Goal: Task Accomplishment & Management: Complete application form

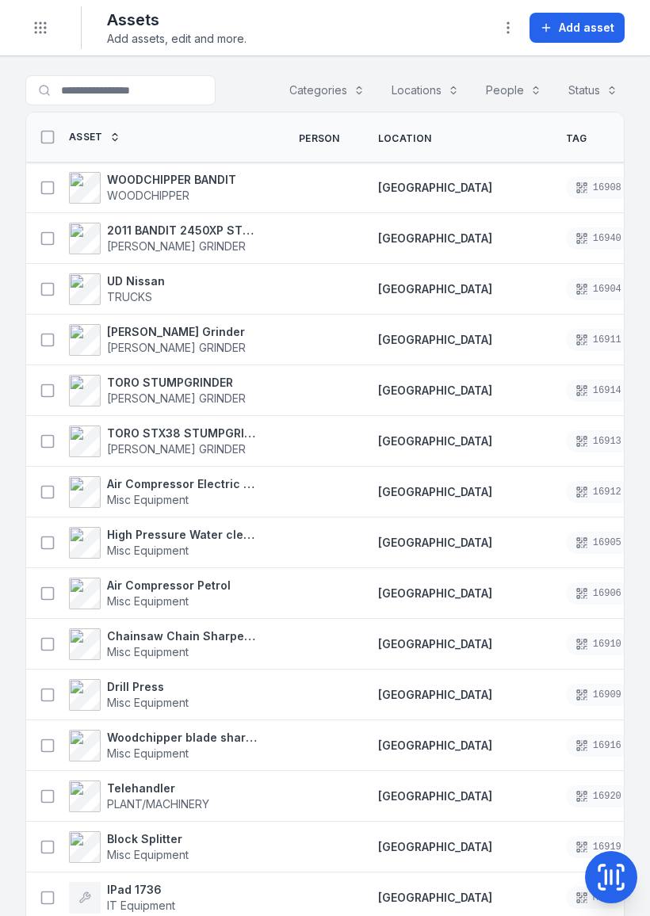
click at [48, 25] on button "Toggle Navigation" at bounding box center [40, 28] width 30 height 30
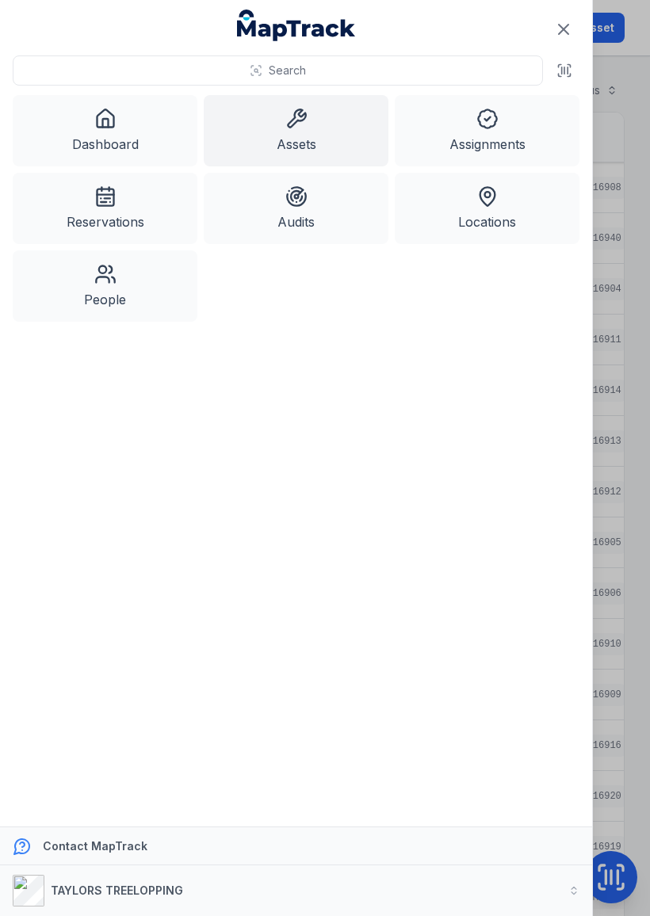
click at [94, 129] on icon at bounding box center [105, 119] width 22 height 22
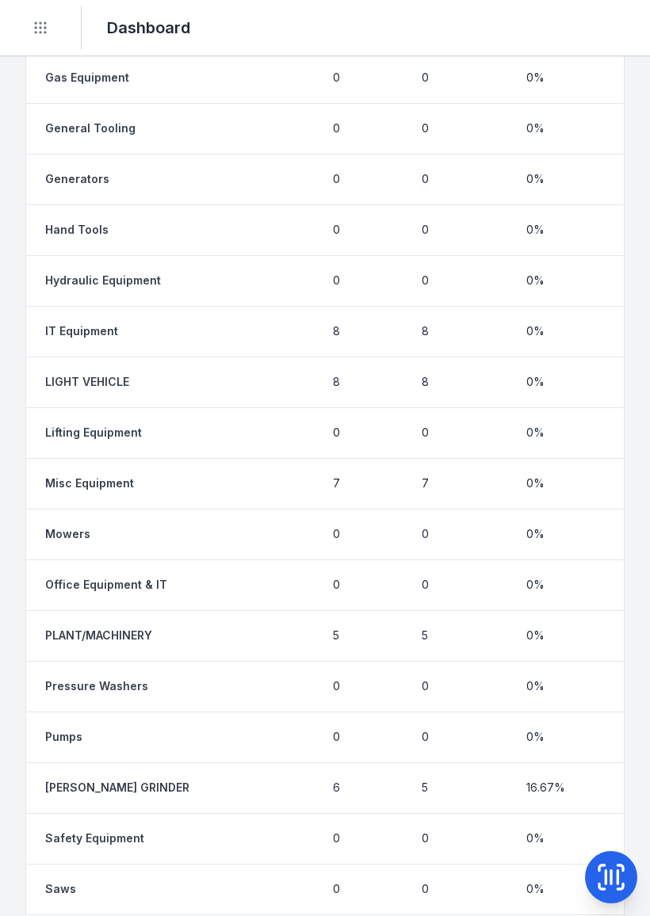
scroll to position [1627, 0]
click at [129, 480] on strong "Misc Equipment" at bounding box center [89, 484] width 89 height 16
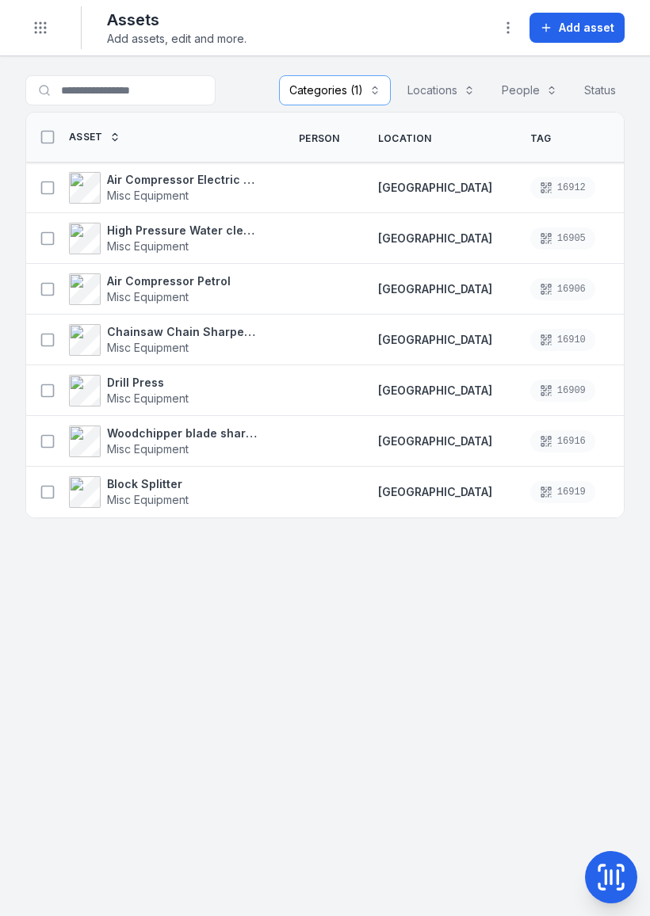
click at [36, 20] on icon "Toggle navigation" at bounding box center [41, 28] width 16 height 16
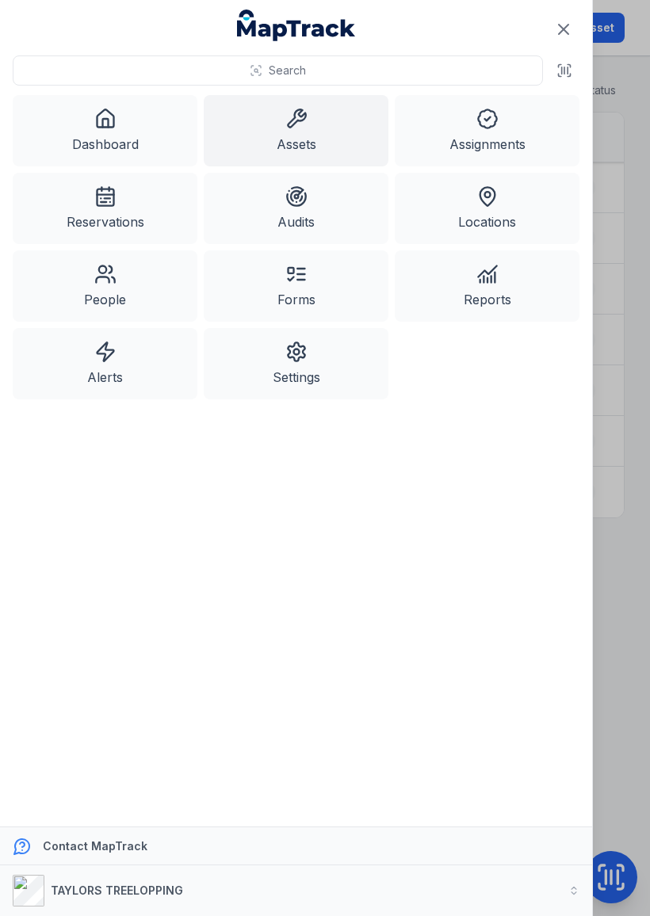
click at [105, 275] on icon at bounding box center [105, 274] width 22 height 22
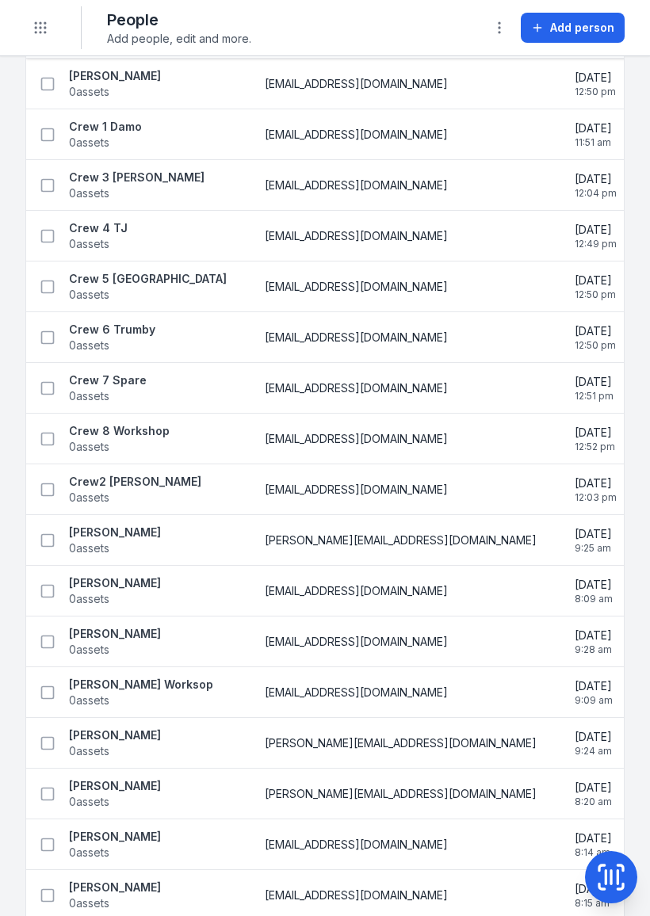
scroll to position [112, 0]
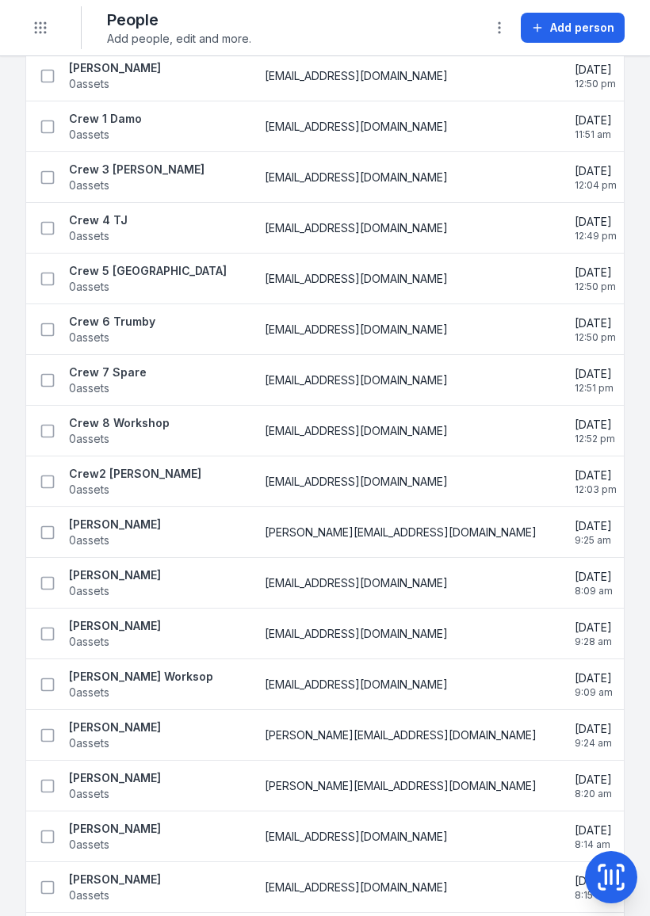
click at [152, 711] on td "[PERSON_NAME] 0 assets" at bounding box center [136, 735] width 220 height 51
click at [136, 671] on strong "[PERSON_NAME] Worksop" at bounding box center [141, 677] width 144 height 16
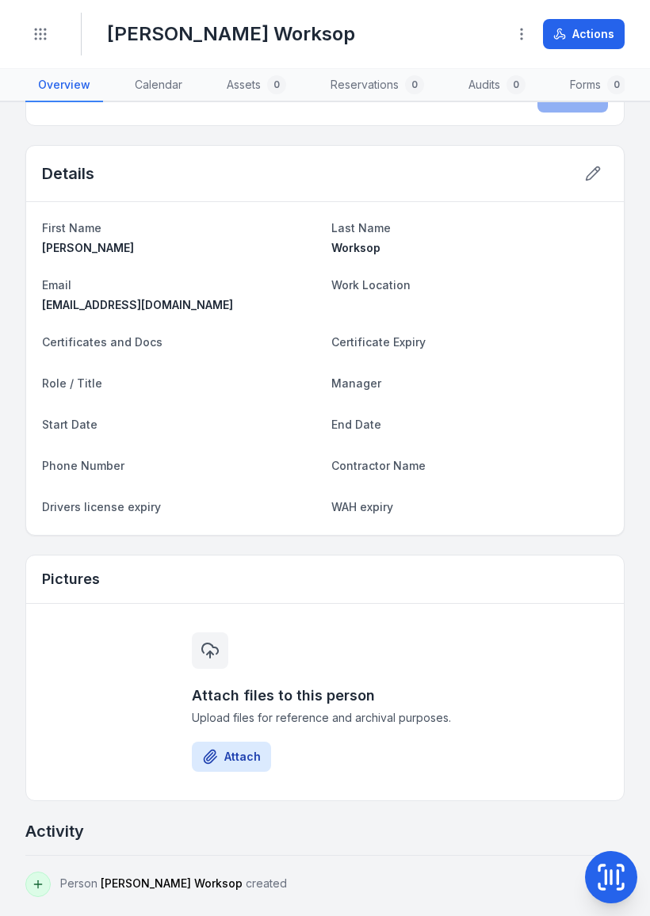
scroll to position [416, 0]
click at [47, 25] on button "Toggle Navigation" at bounding box center [40, 34] width 30 height 30
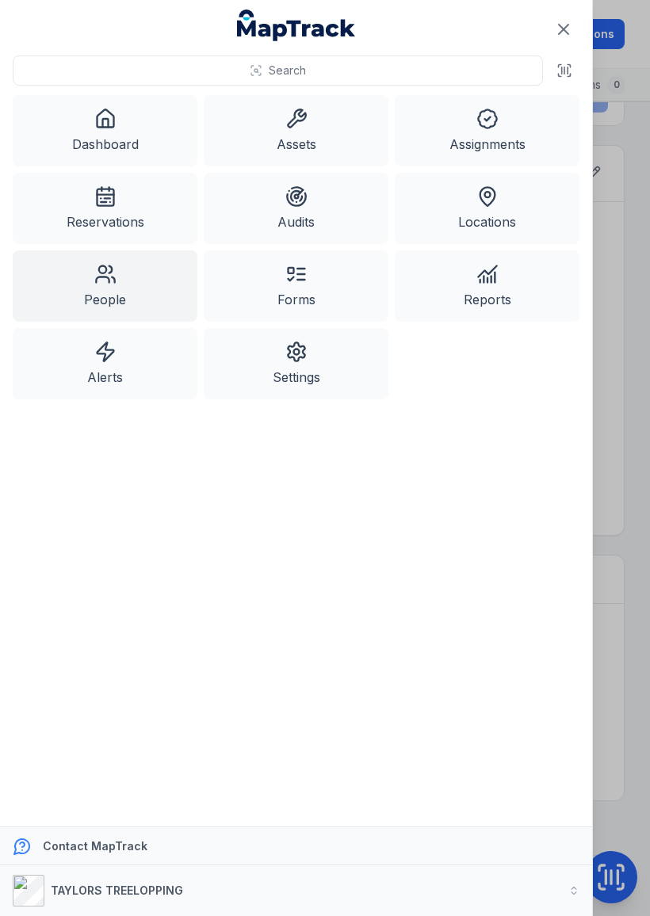
click at [125, 127] on link "Dashboard" at bounding box center [105, 130] width 185 height 71
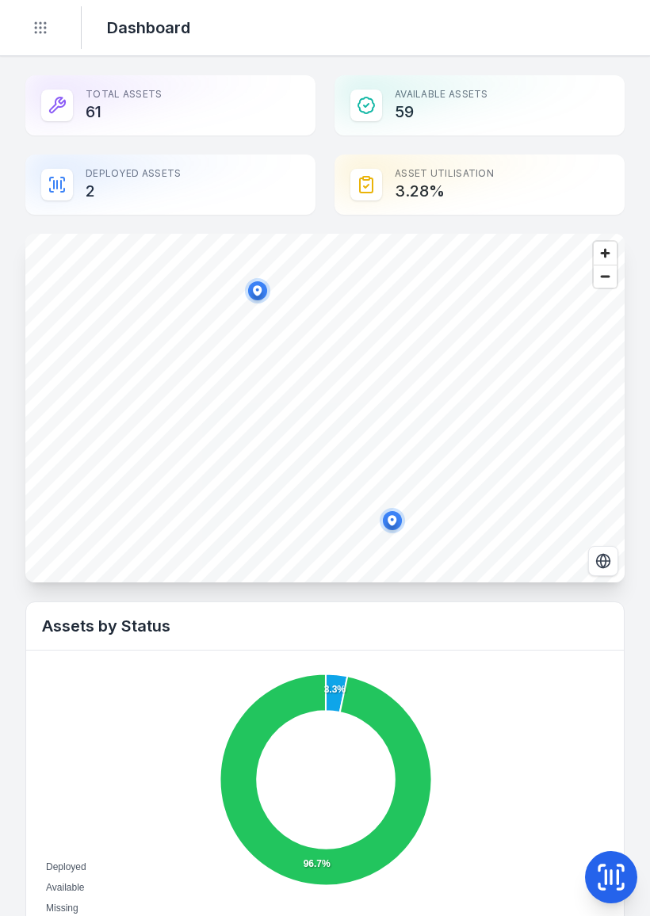
click at [50, 17] on button "Toggle Navigation" at bounding box center [40, 28] width 30 height 30
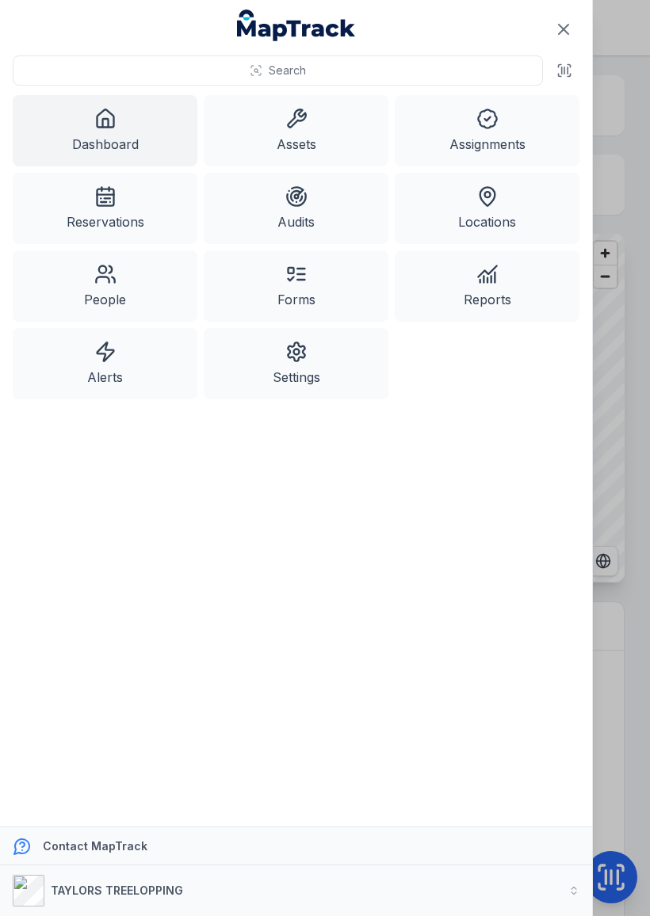
click at [309, 127] on link "Assets" at bounding box center [296, 130] width 185 height 71
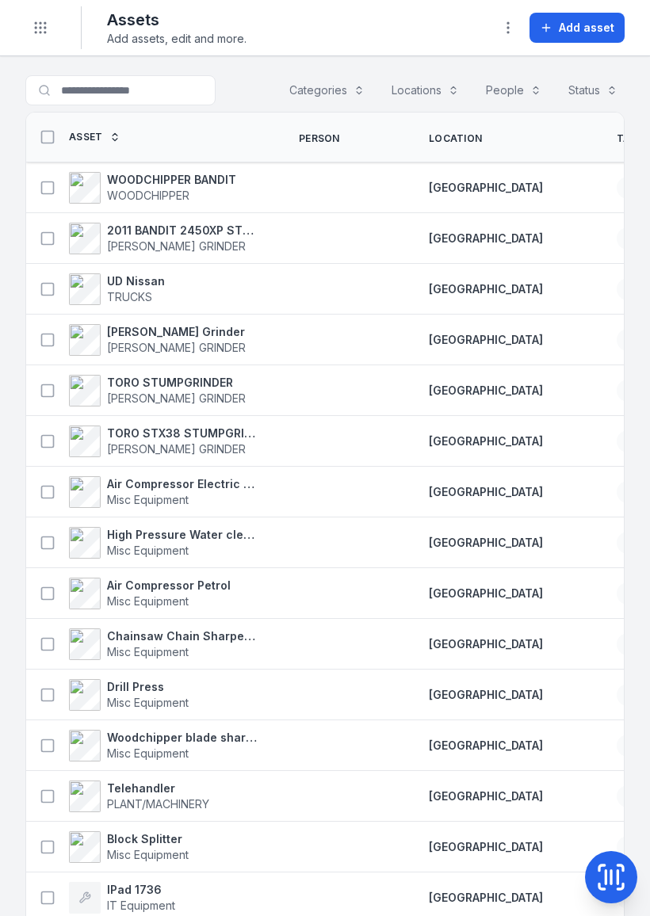
click at [40, 30] on icon "Toggle navigation" at bounding box center [41, 28] width 16 height 16
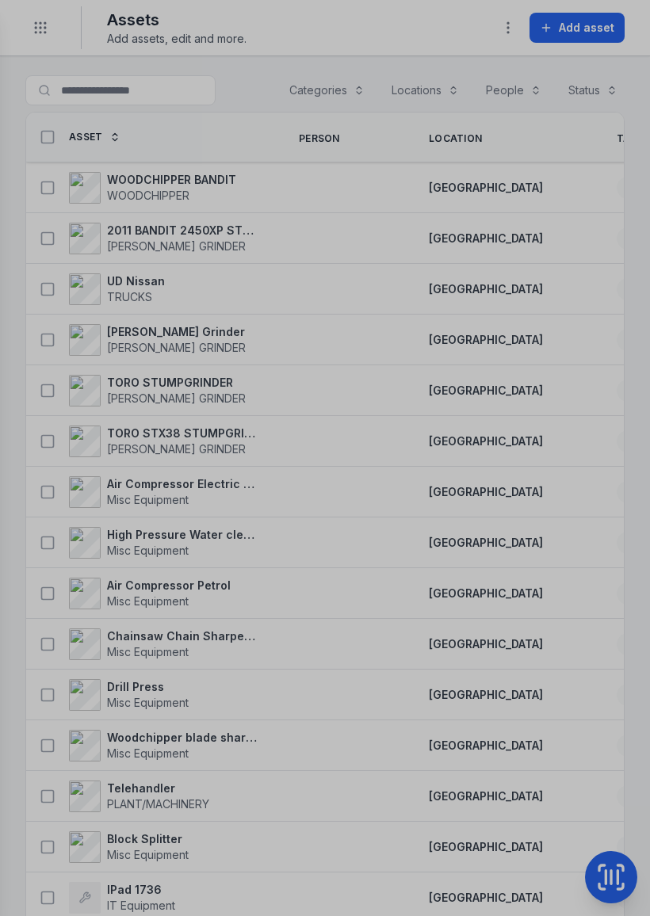
click at [641, 767] on div at bounding box center [325, 458] width 650 height 916
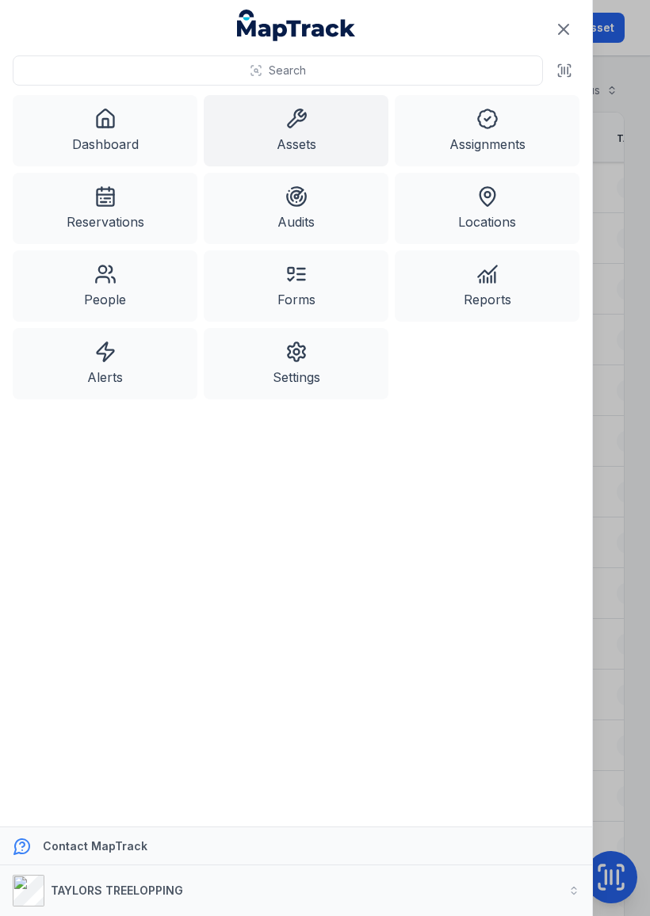
click at [286, 136] on link "Assets" at bounding box center [296, 130] width 185 height 71
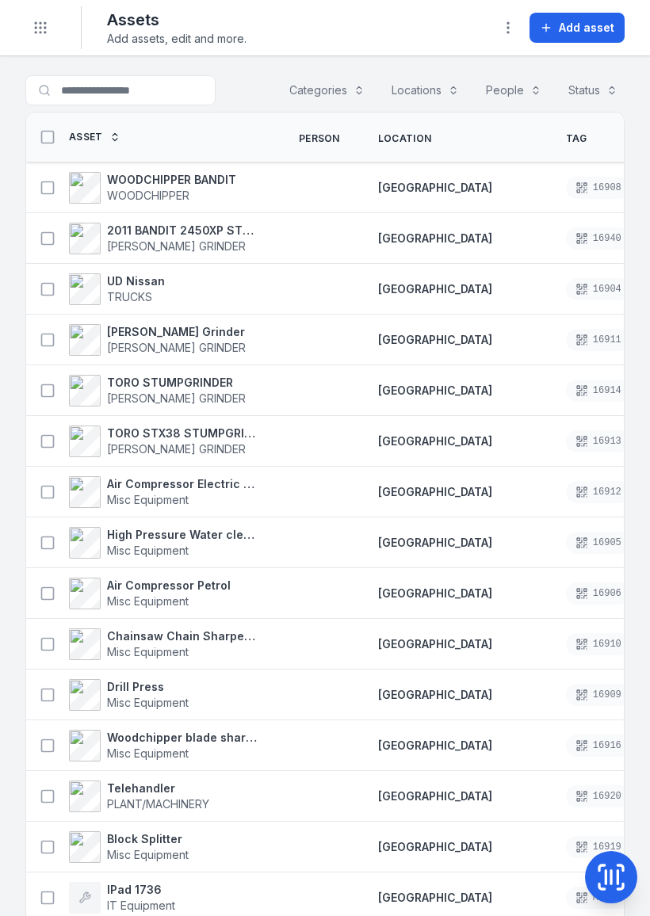
click at [610, 875] on icon at bounding box center [611, 878] width 32 height 32
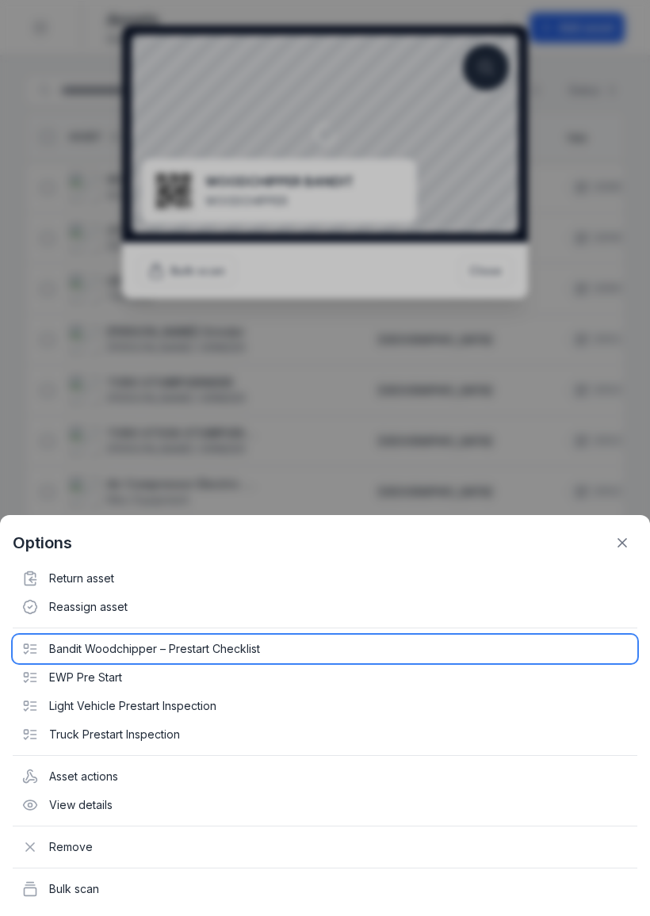
click at [234, 648] on div "Bandit Woodchipper – Prestart Checklist" at bounding box center [325, 649] width 625 height 29
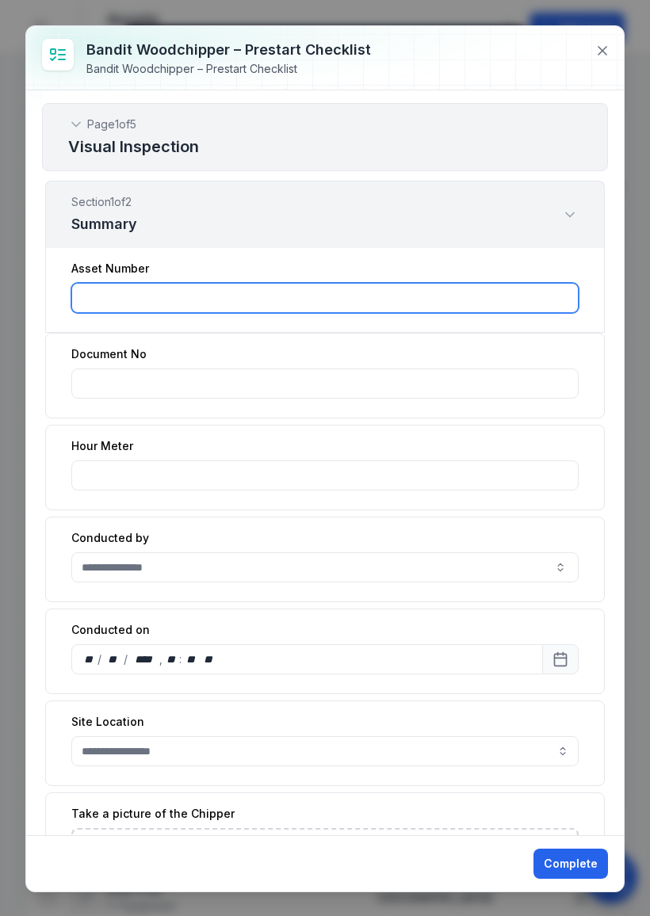
click at [193, 294] on input ":r2k:-form-item-label" at bounding box center [324, 298] width 507 height 30
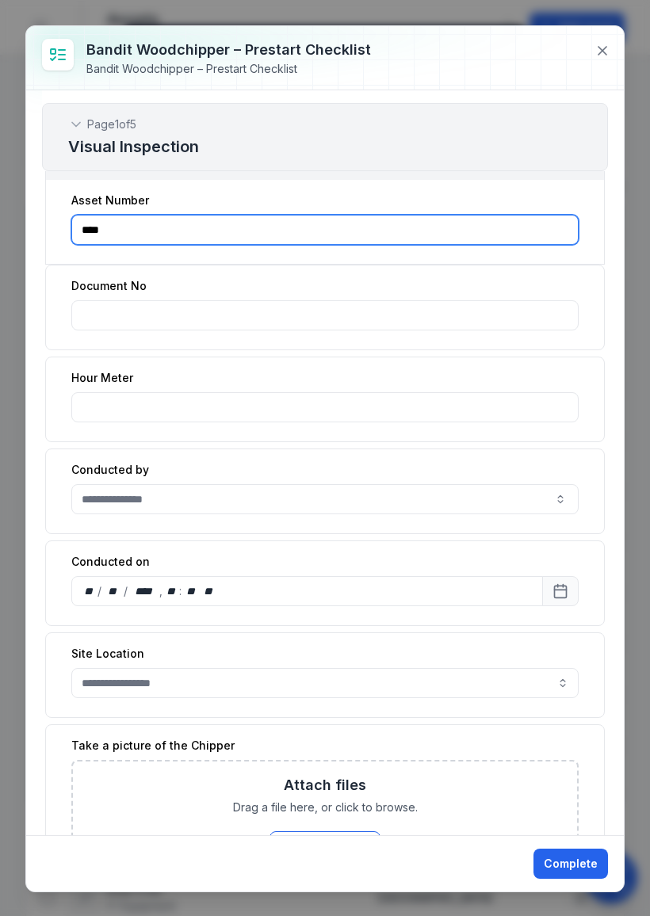
scroll to position [72, 0]
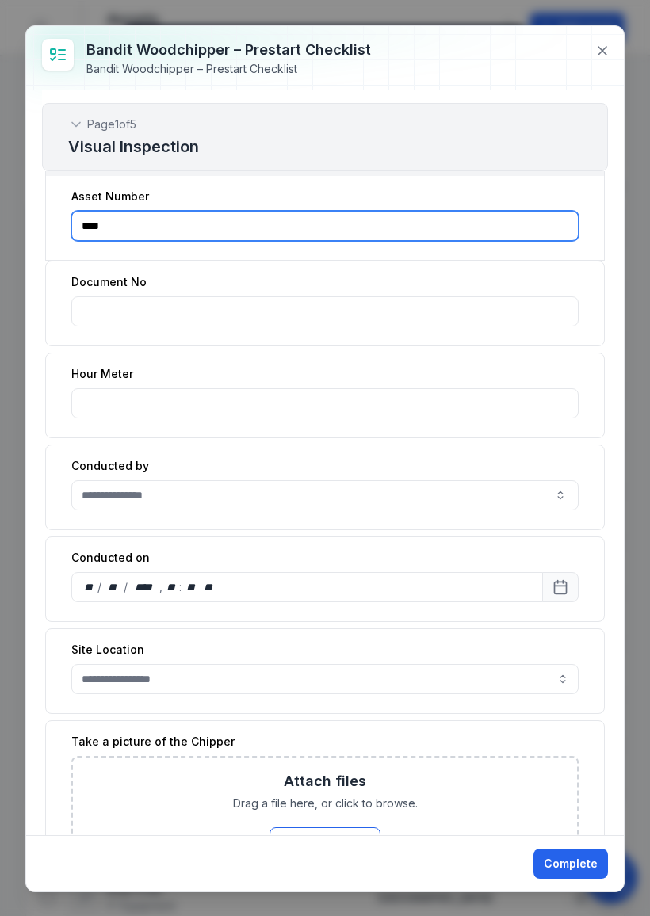
type input "****"
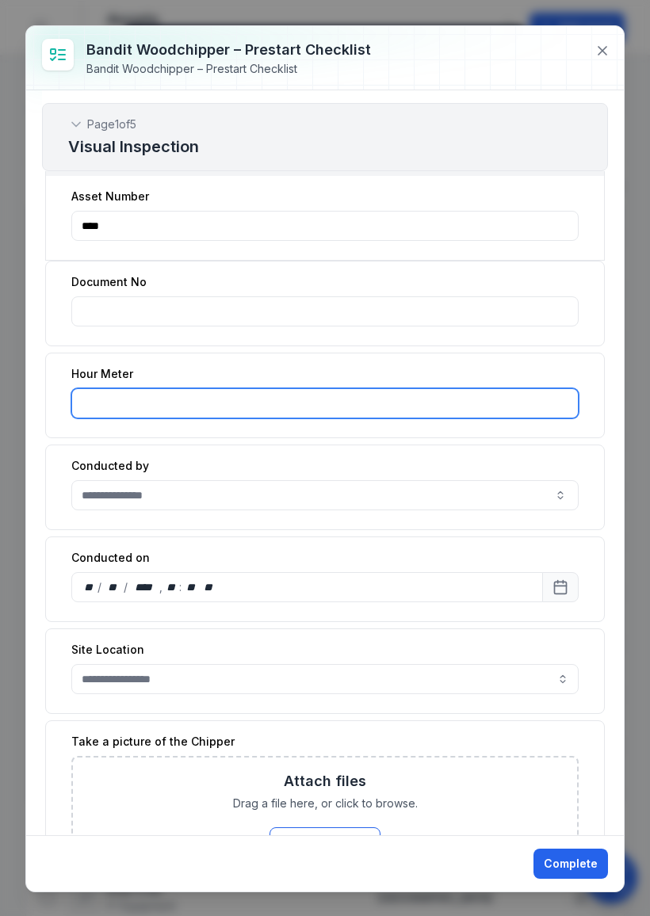
click at [216, 405] on input ":r2m:-form-item-label" at bounding box center [324, 403] width 507 height 30
click at [146, 407] on input ":r2m:-form-item-label" at bounding box center [324, 403] width 507 height 30
type input "****"
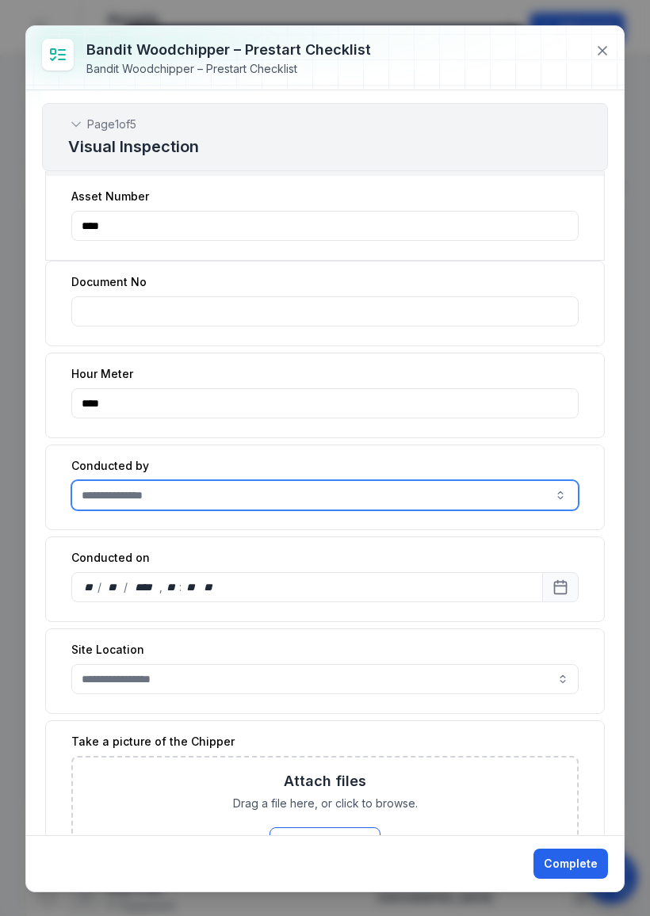
click at [565, 495] on button "button" at bounding box center [560, 495] width 36 height 30
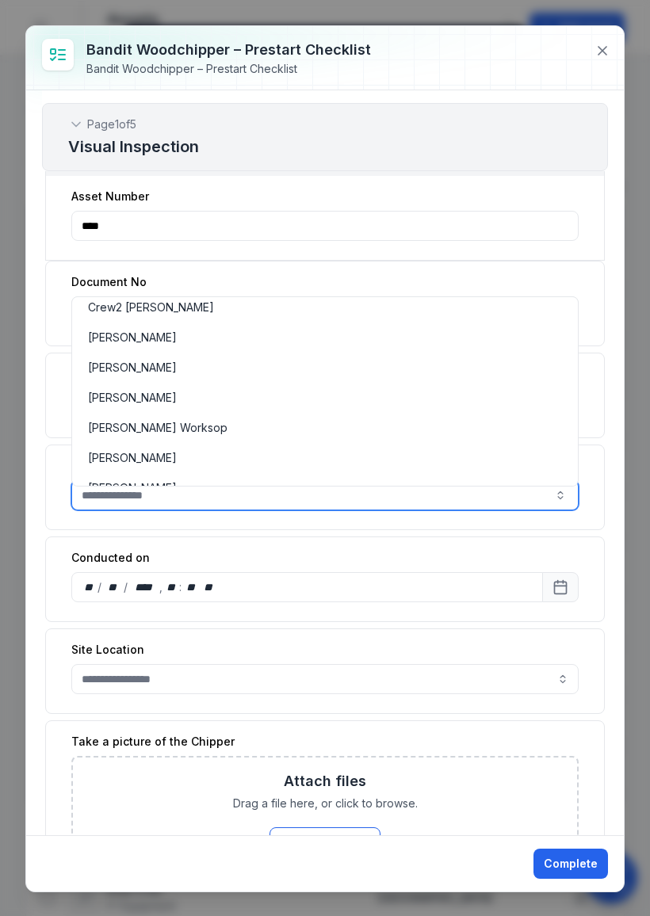
scroll to position [247, 0]
click at [128, 400] on span "[PERSON_NAME]" at bounding box center [132, 399] width 89 height 16
type input "**********"
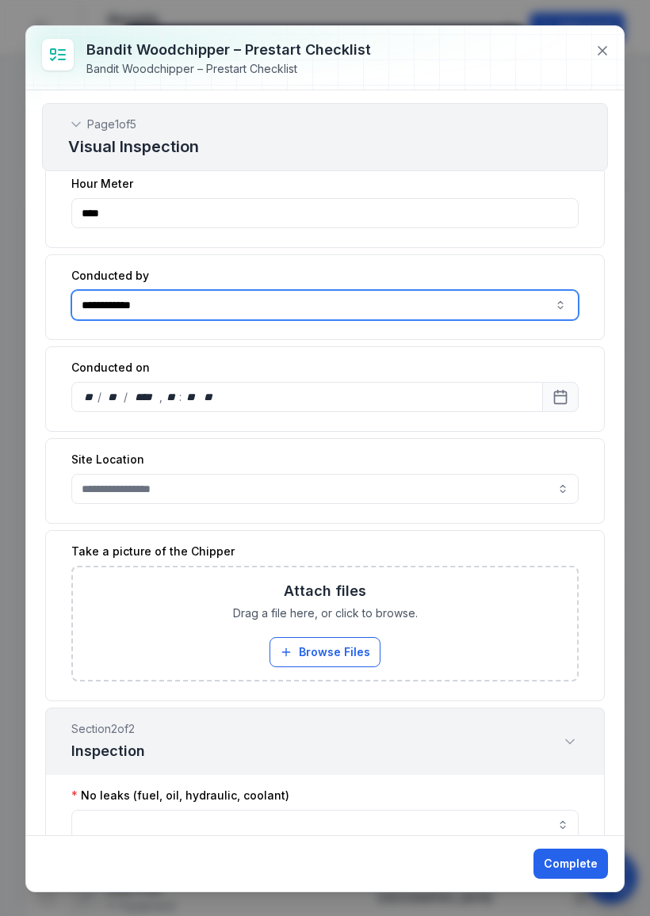
scroll to position [263, 0]
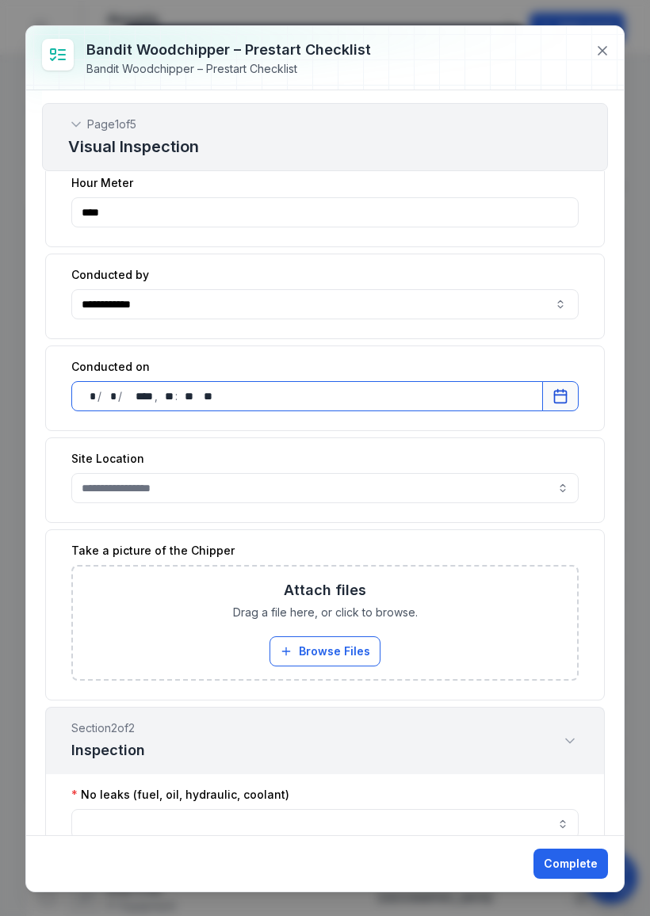
click at [549, 487] on button "button" at bounding box center [324, 488] width 507 height 30
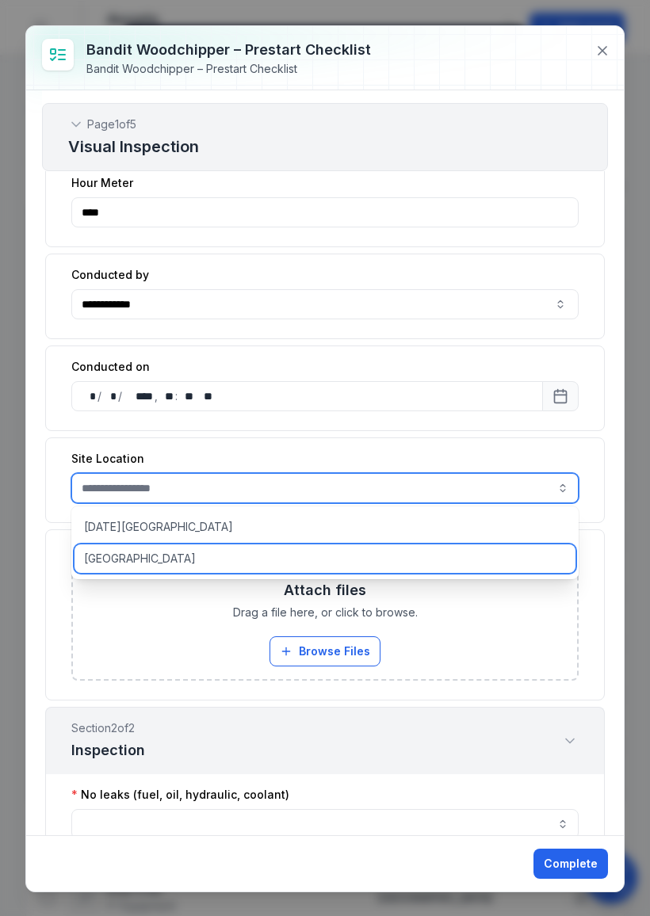
click at [122, 550] on div "[GEOGRAPHIC_DATA]" at bounding box center [325, 559] width 501 height 29
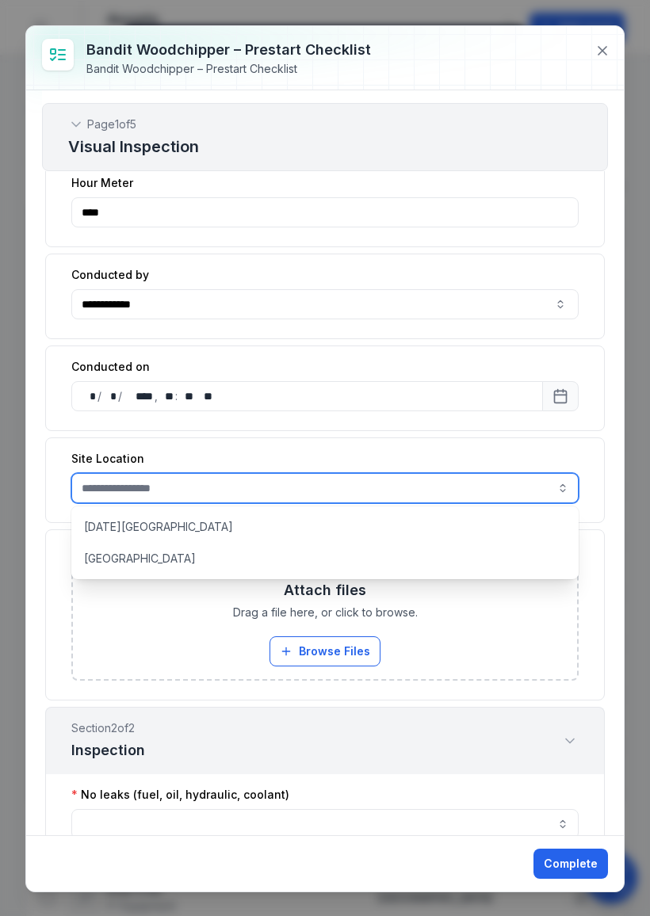
type input "**********"
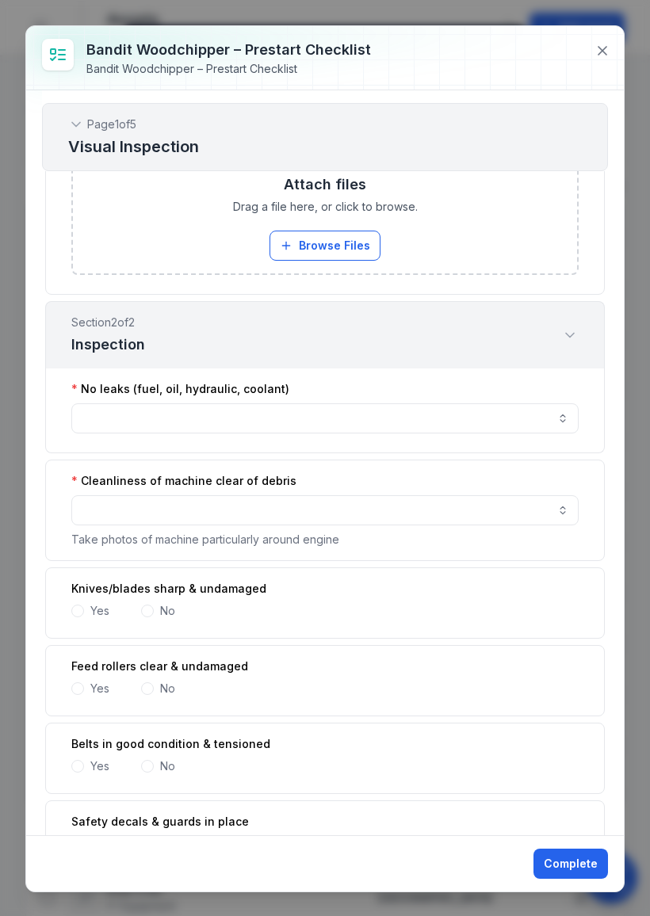
scroll to position [671, 0]
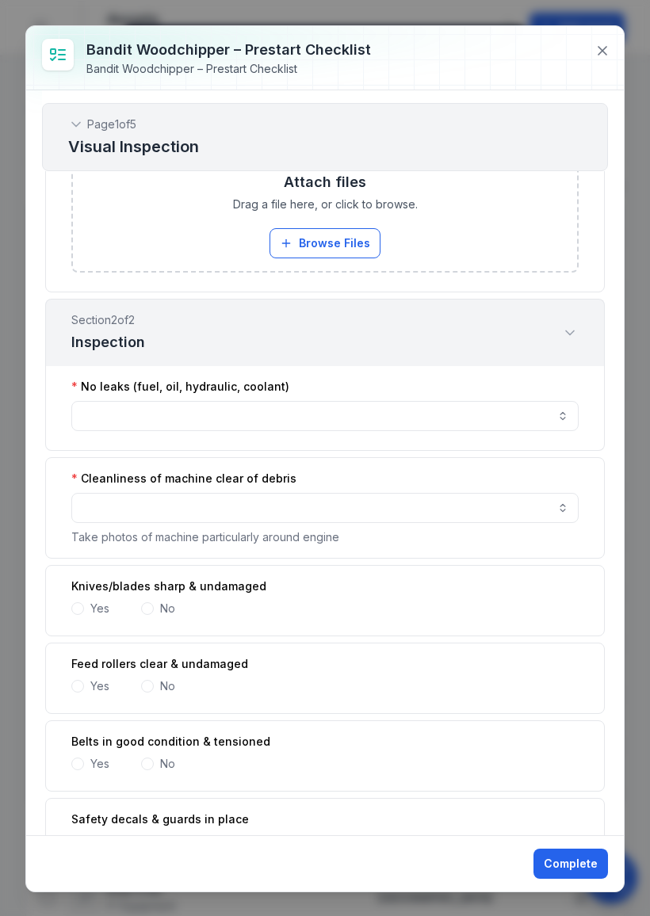
click at [563, 419] on button "button" at bounding box center [324, 416] width 507 height 30
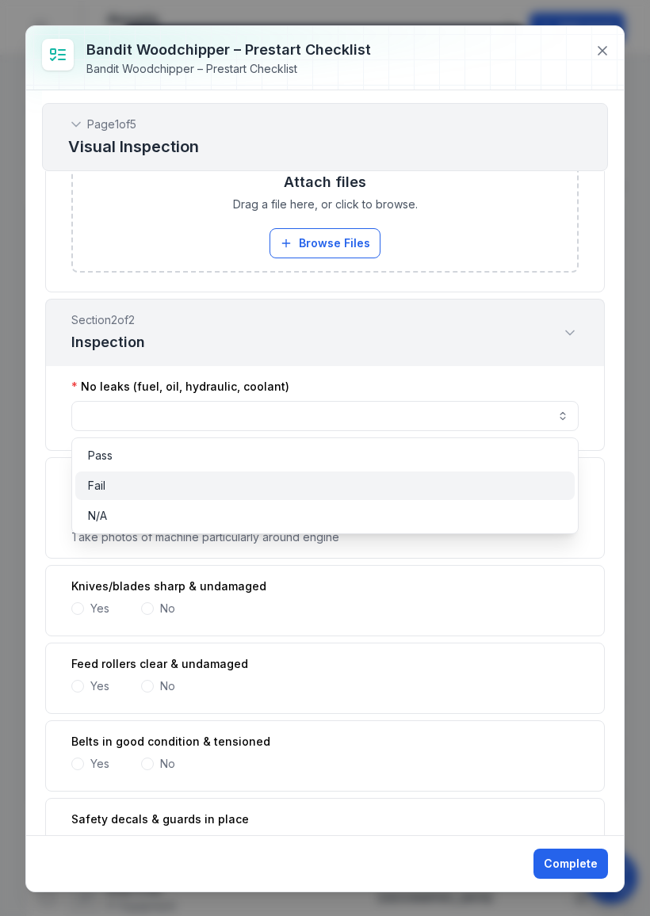
click at [95, 488] on span "Fail" at bounding box center [96, 486] width 17 height 16
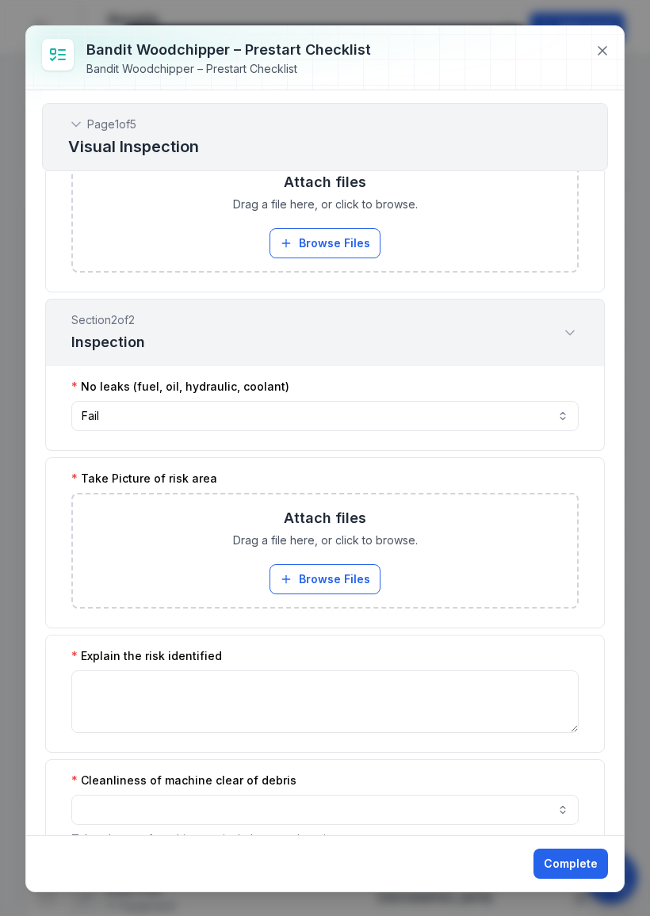
click at [350, 572] on button "Browse Files" at bounding box center [325, 579] width 111 height 30
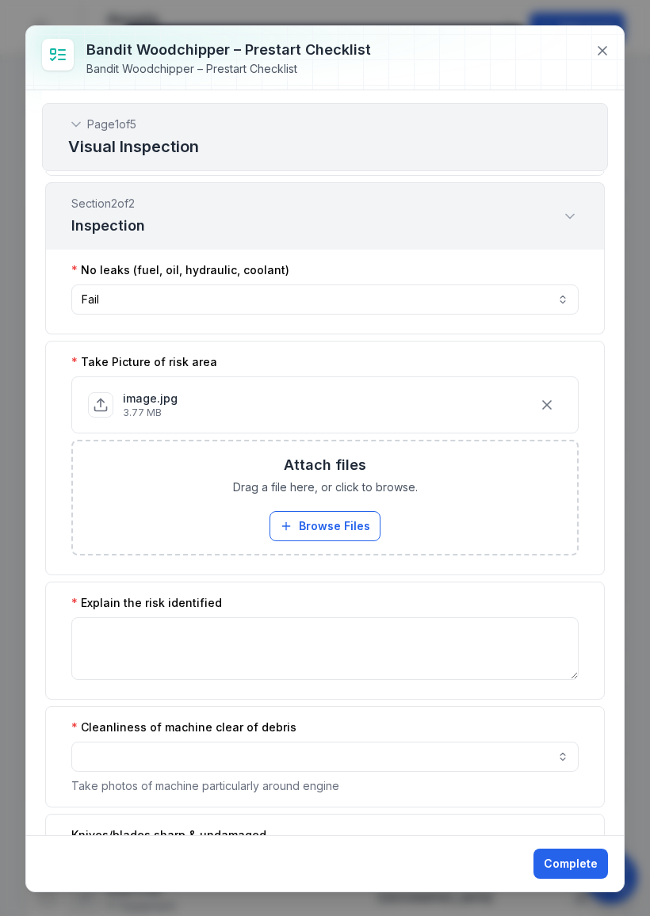
scroll to position [797, 0]
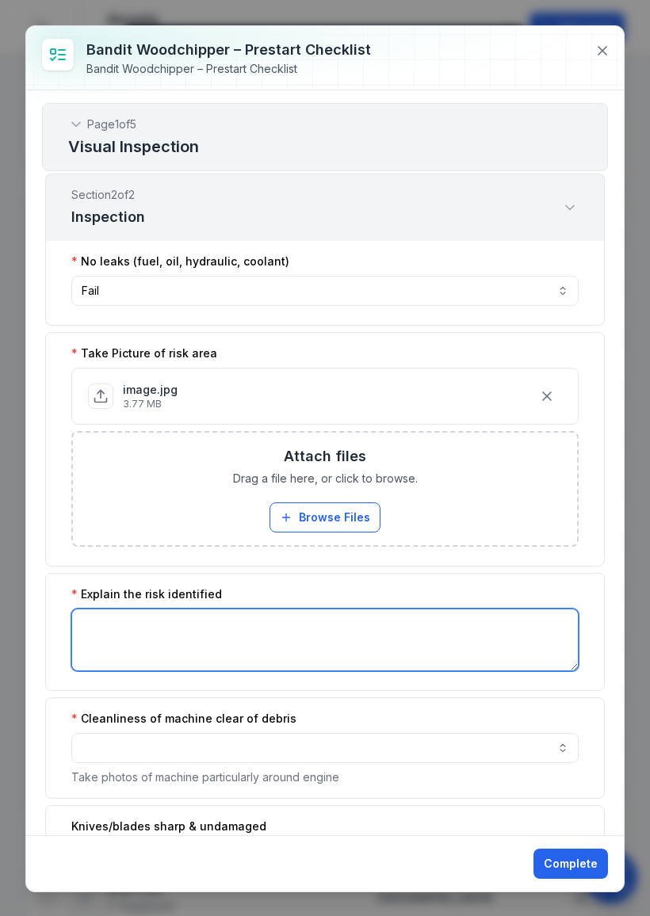
click at [222, 628] on textarea ":rc3:-form-item-label" at bounding box center [324, 640] width 507 height 63
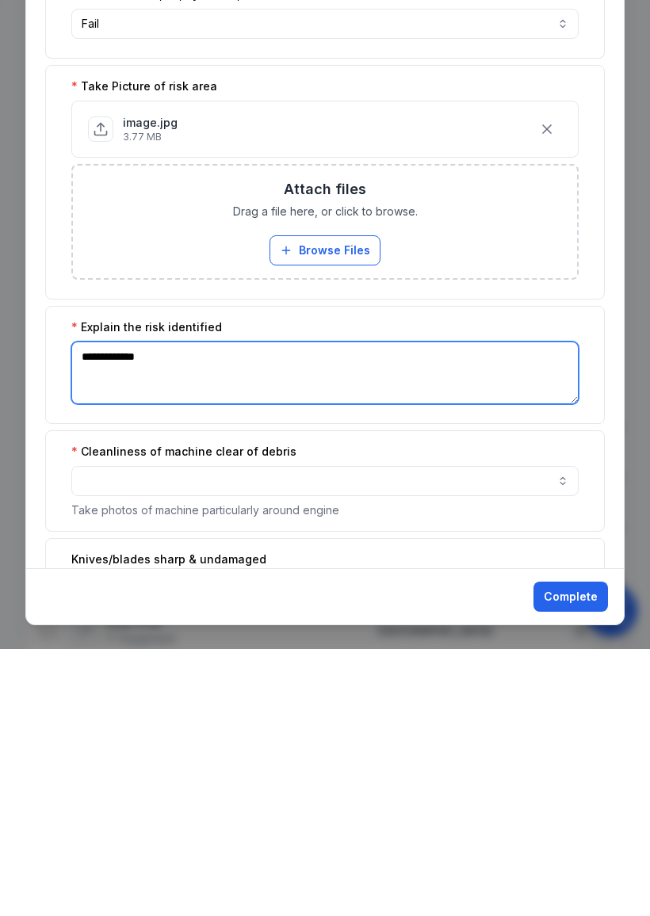
type textarea "**********"
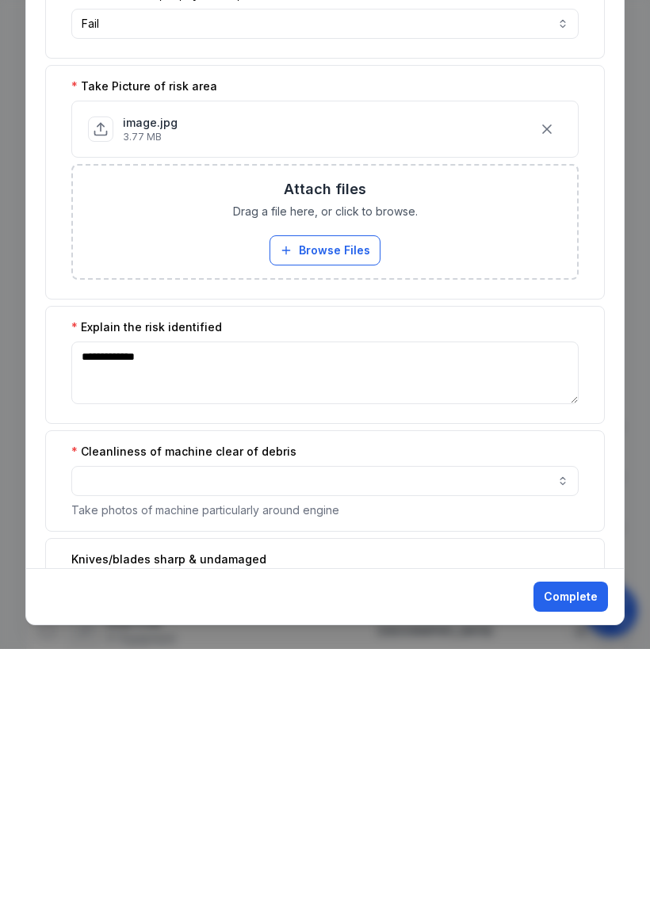
click at [480, 733] on button "button" at bounding box center [324, 748] width 507 height 30
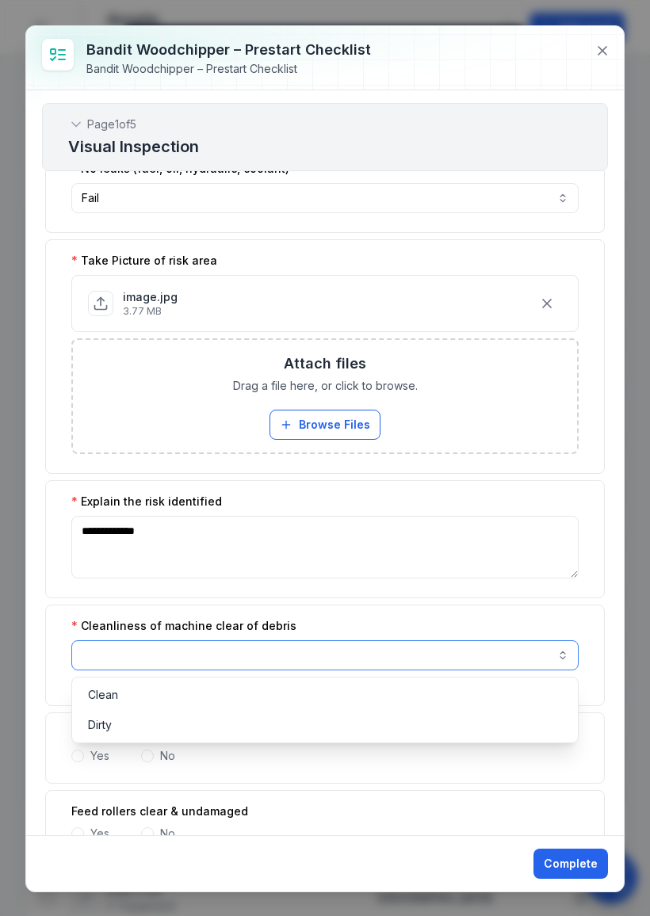
scroll to position [897, 0]
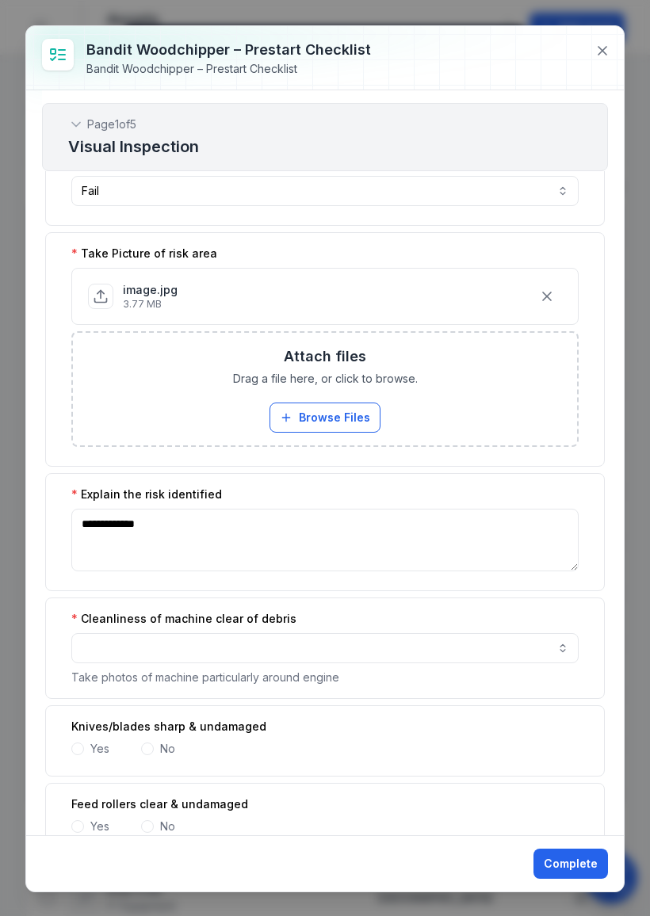
click at [109, 660] on button "button" at bounding box center [324, 648] width 507 height 30
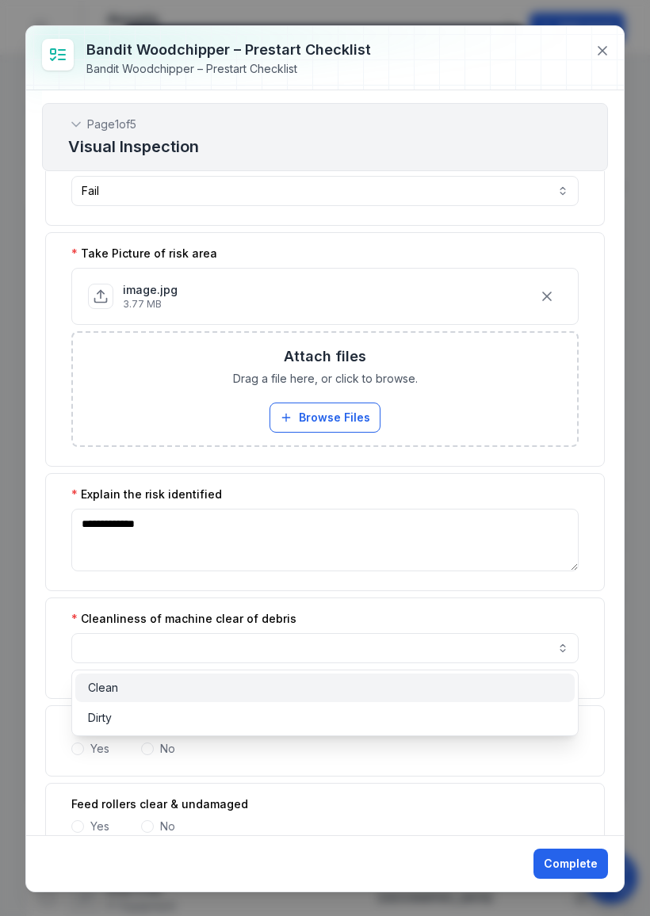
click at [107, 681] on span "Clean" at bounding box center [103, 688] width 30 height 16
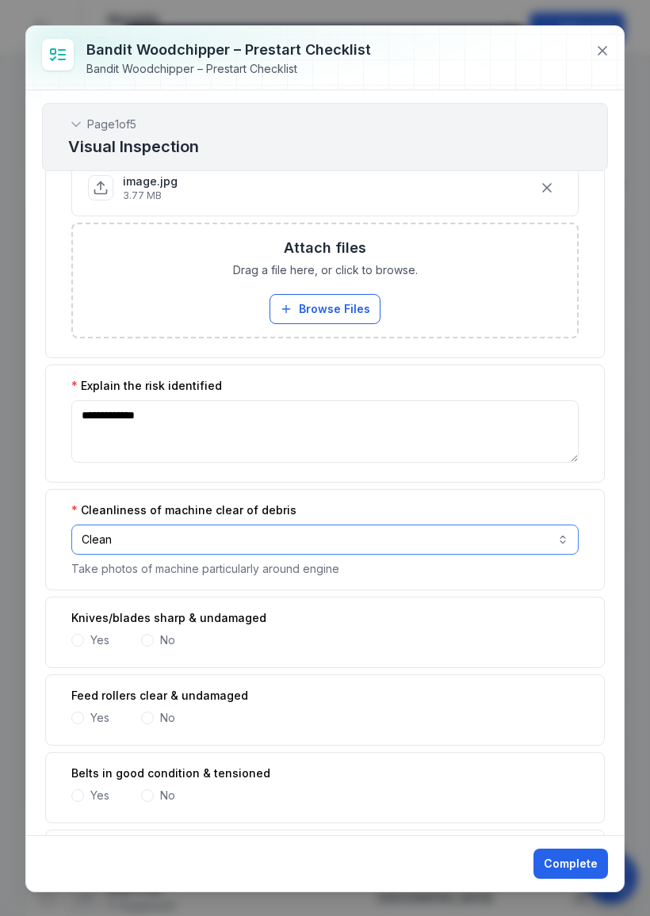
scroll to position [1011, 0]
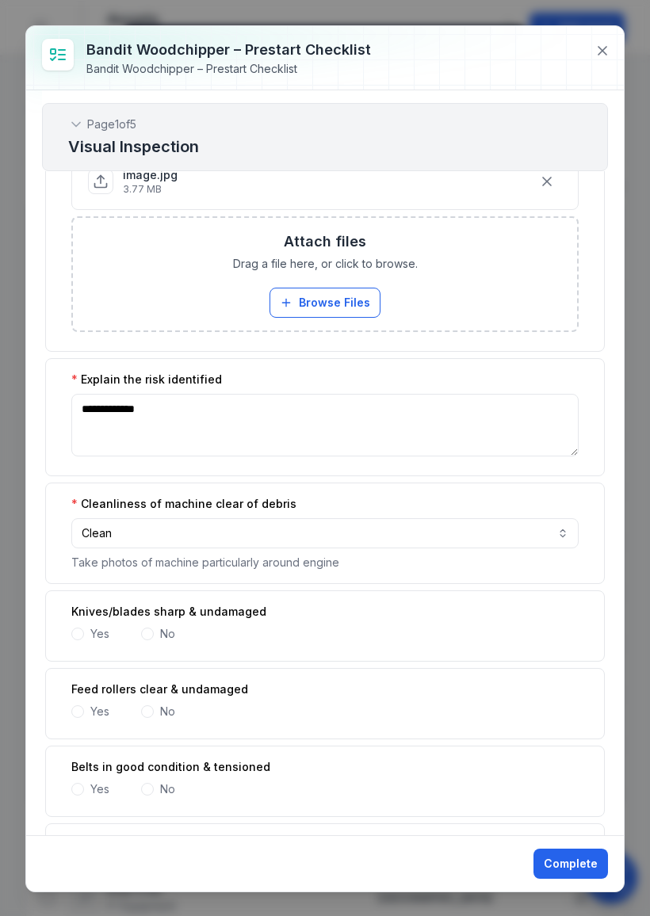
click at [91, 640] on label "Yes" at bounding box center [99, 634] width 19 height 16
click at [78, 716] on span at bounding box center [77, 712] width 13 height 13
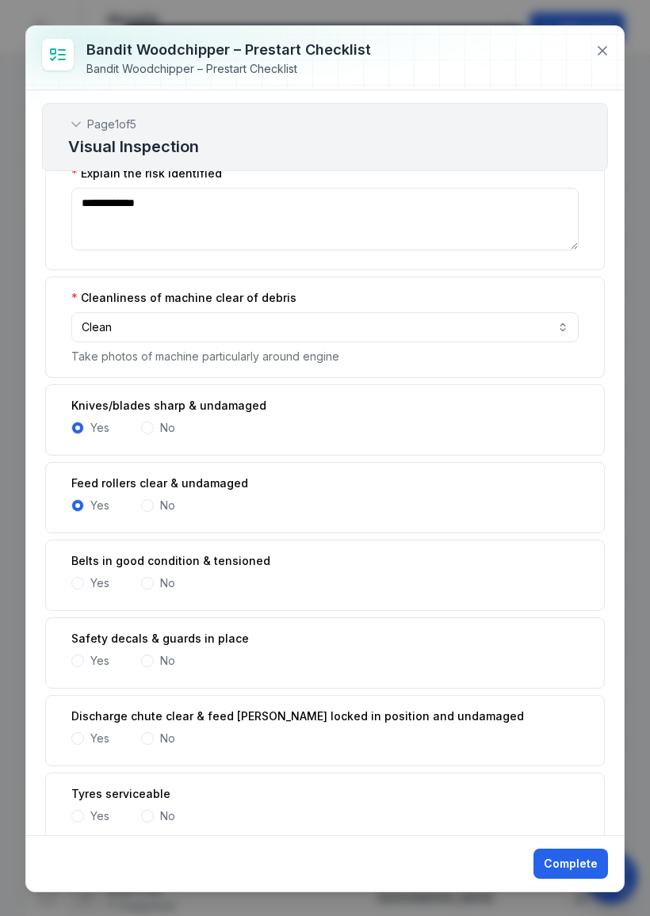
scroll to position [1225, 0]
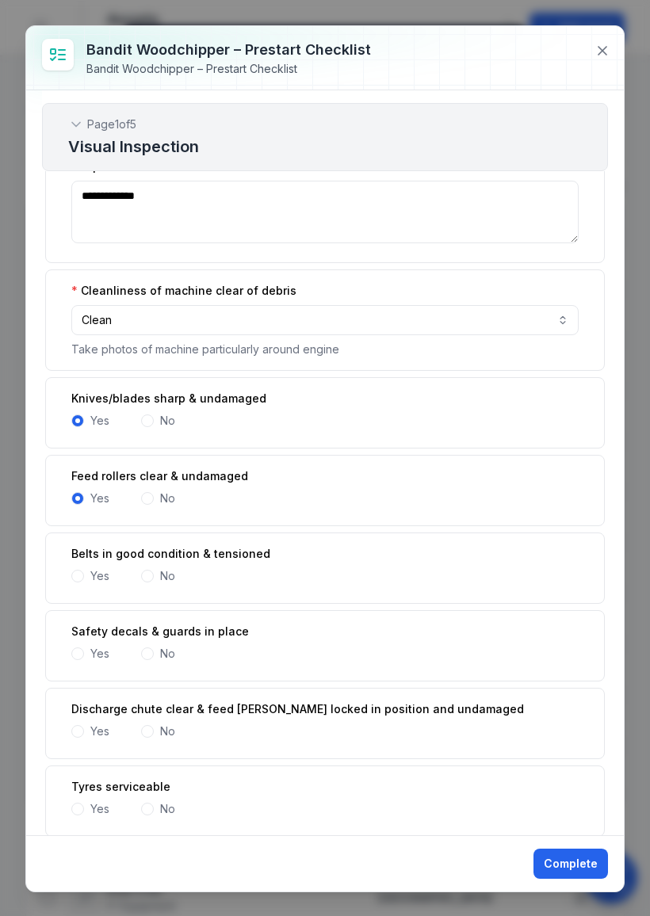
click at [83, 579] on span at bounding box center [77, 576] width 13 height 13
click at [78, 667] on div "Safety decals & guards in place Yes No" at bounding box center [325, 645] width 560 height 71
click at [80, 659] on span at bounding box center [77, 654] width 13 height 13
click at [75, 741] on div "Discharge chute clear & feed [PERSON_NAME] locked in position and undamaged Yes…" at bounding box center [325, 723] width 560 height 71
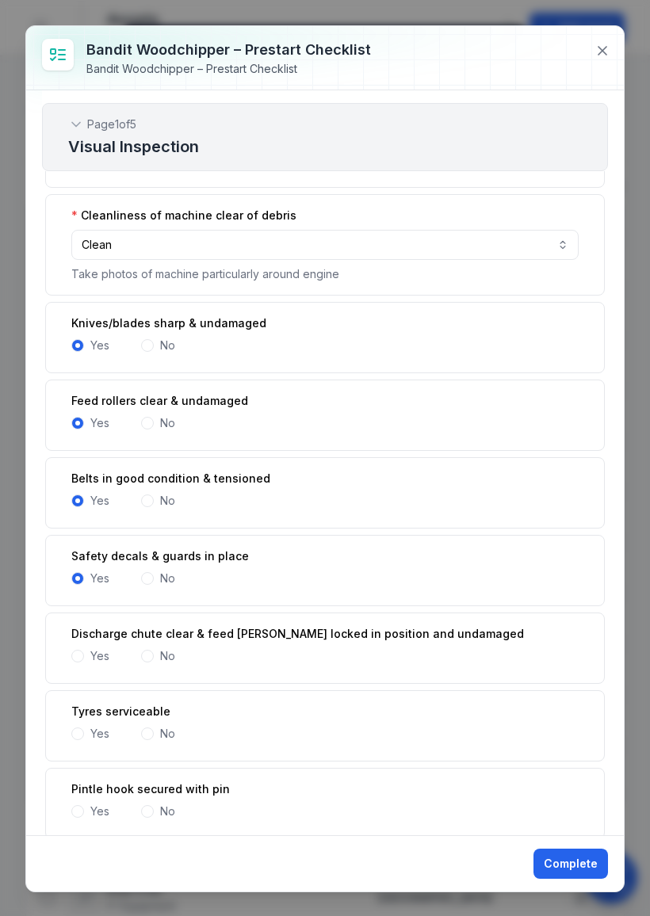
scroll to position [1303, 0]
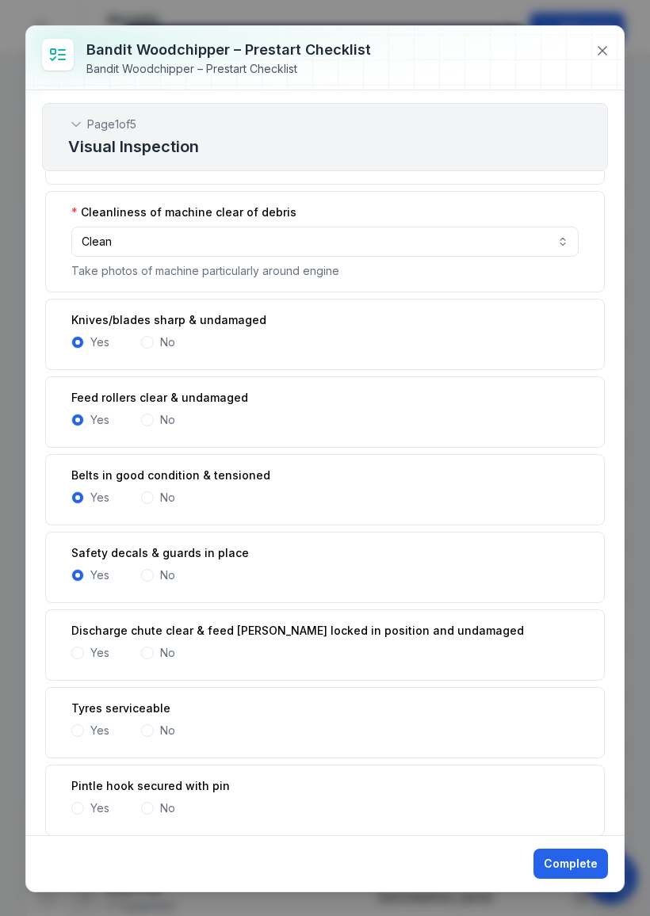
click at [82, 653] on span at bounding box center [77, 653] width 13 height 13
click at [75, 731] on span at bounding box center [77, 731] width 13 height 13
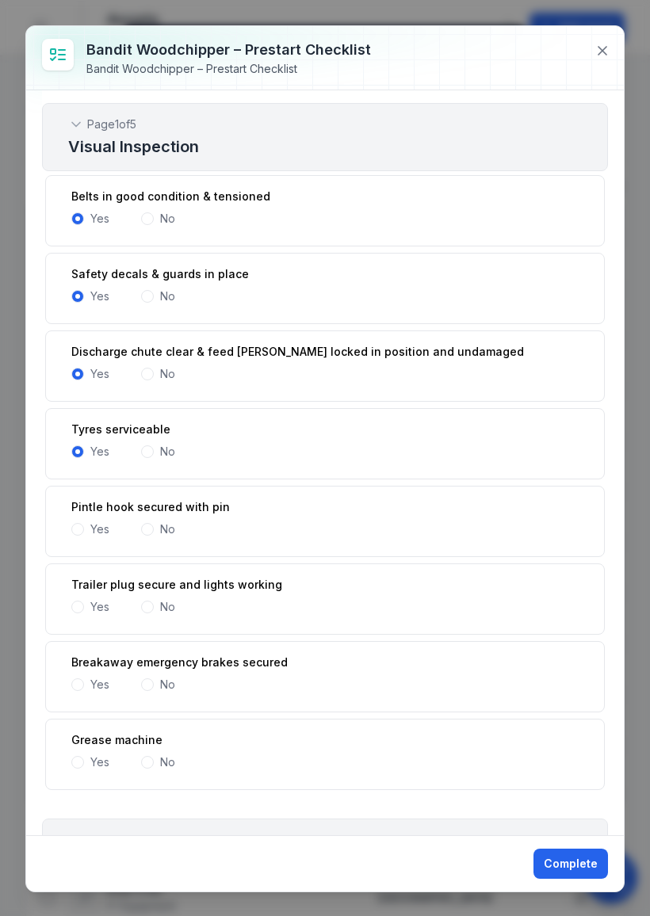
scroll to position [1582, 0]
click at [92, 526] on label "Yes" at bounding box center [99, 530] width 19 height 16
click at [75, 607] on span at bounding box center [77, 607] width 13 height 13
click at [82, 677] on div "Yes" at bounding box center [90, 685] width 38 height 16
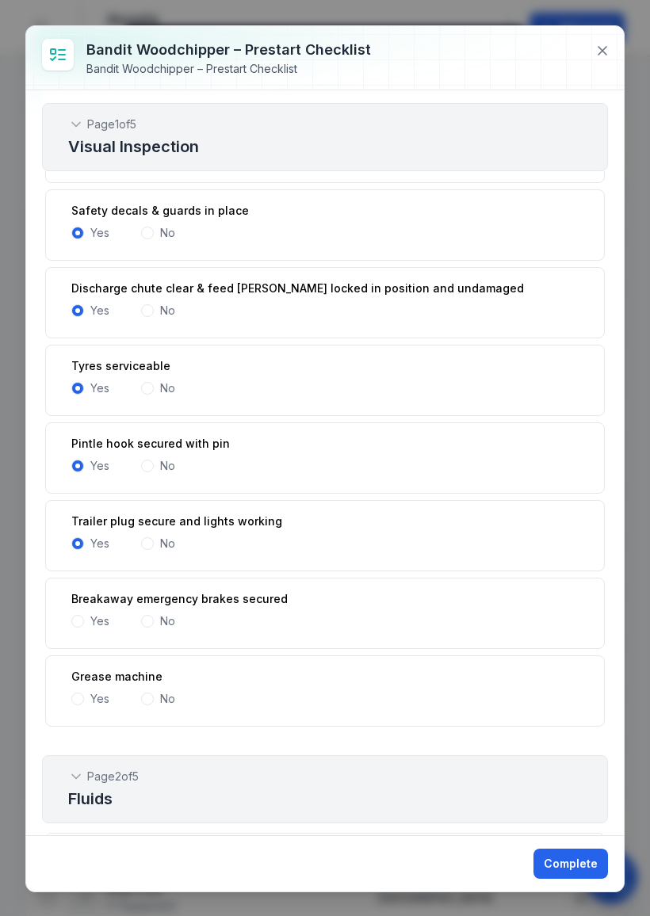
scroll to position [1650, 0]
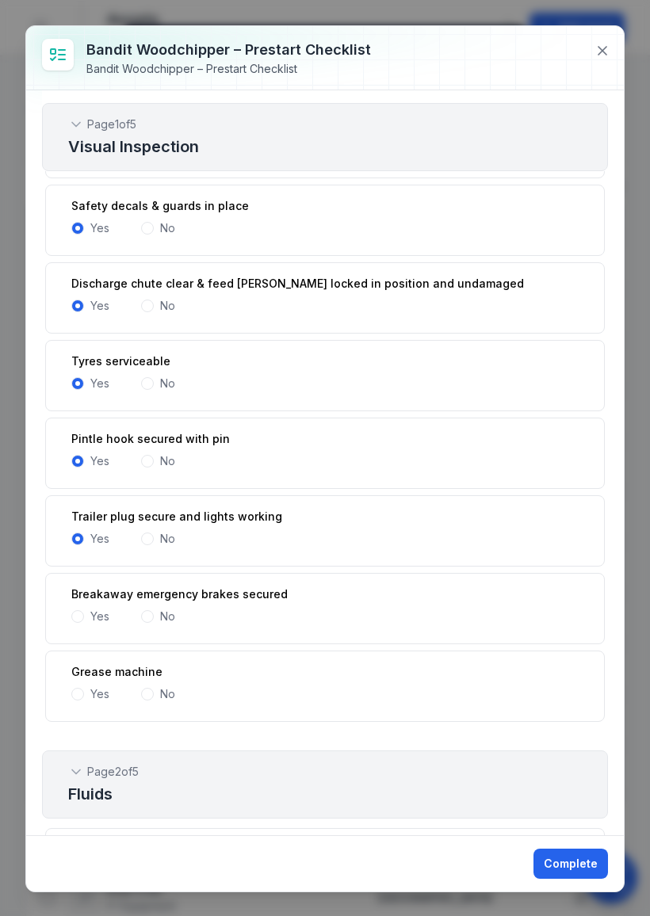
click at [76, 698] on span at bounding box center [77, 694] width 13 height 13
click at [93, 619] on label "Yes" at bounding box center [99, 617] width 19 height 16
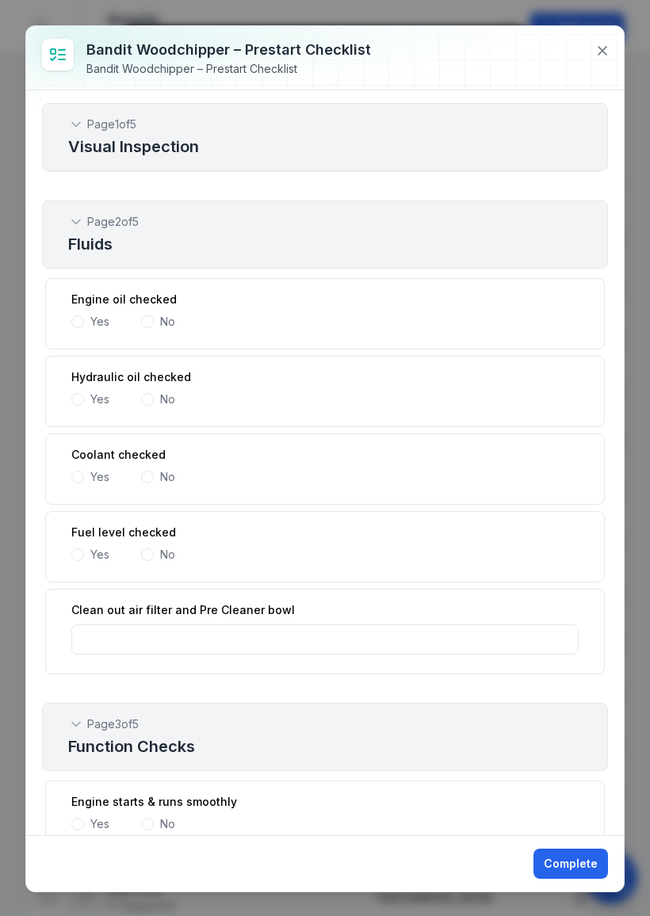
scroll to position [2197, 0]
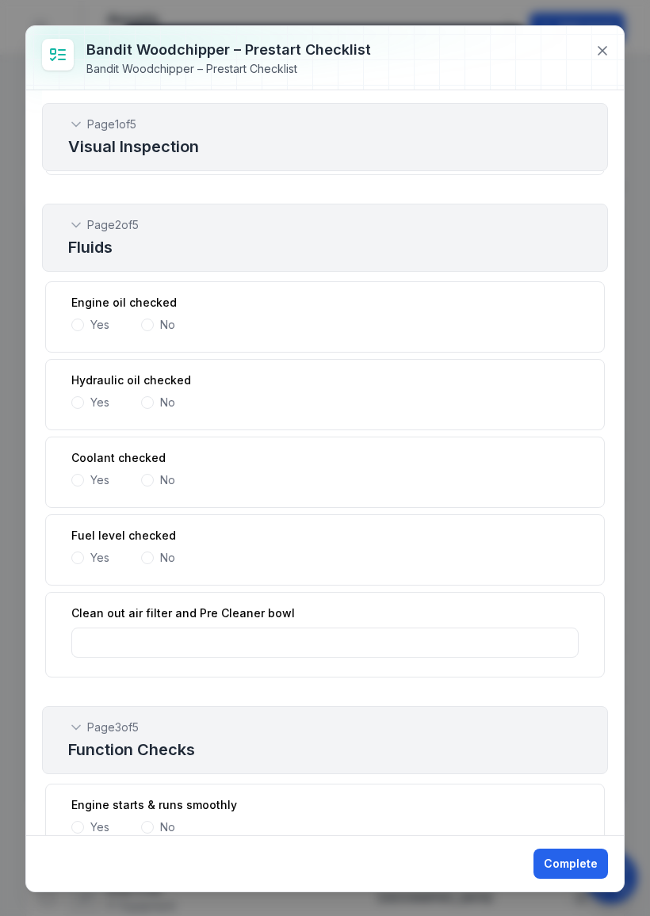
click at [80, 327] on span at bounding box center [77, 325] width 13 height 13
click at [75, 402] on span at bounding box center [77, 402] width 13 height 13
click at [86, 480] on div "Yes" at bounding box center [90, 480] width 38 height 16
click at [94, 481] on label "Yes" at bounding box center [99, 480] width 19 height 16
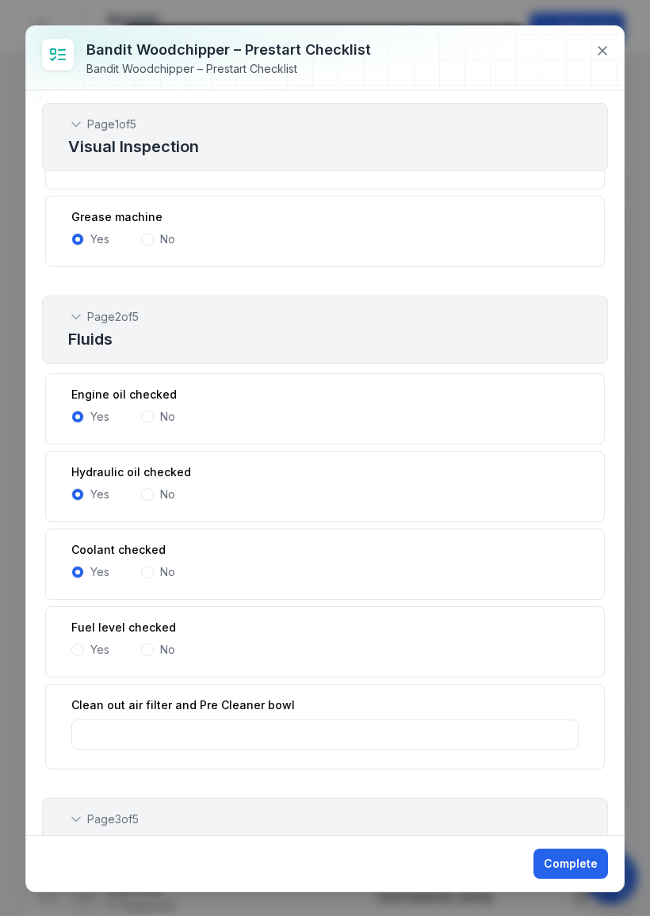
scroll to position [2096, 0]
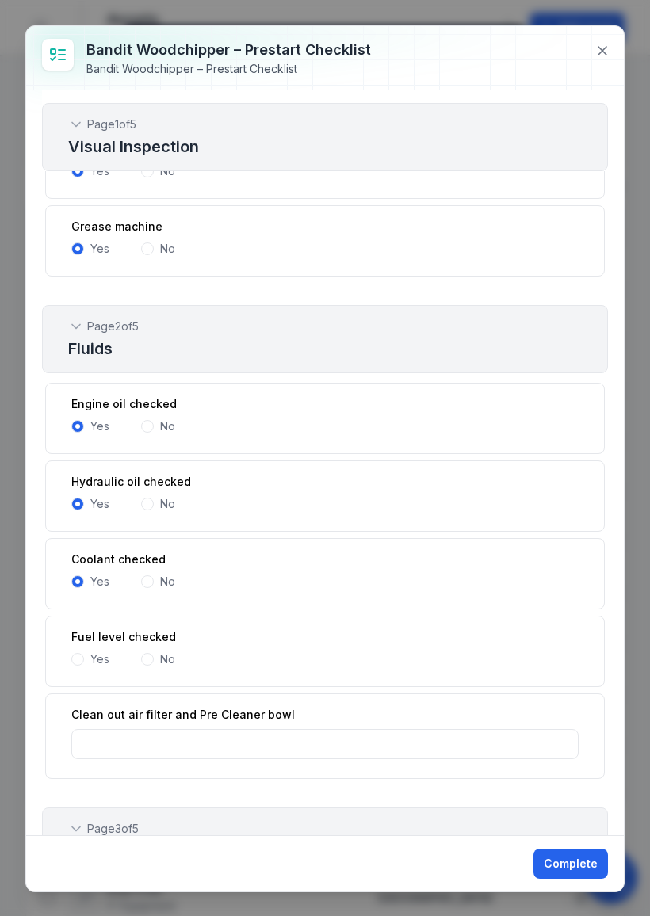
click at [98, 665] on label "Yes" at bounding box center [99, 660] width 19 height 16
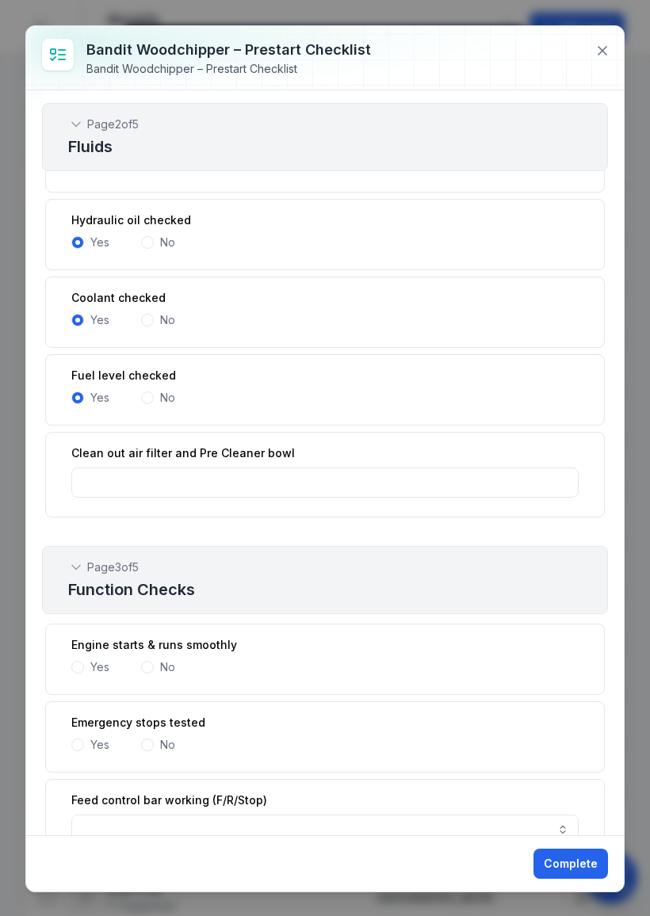
scroll to position [2364, 0]
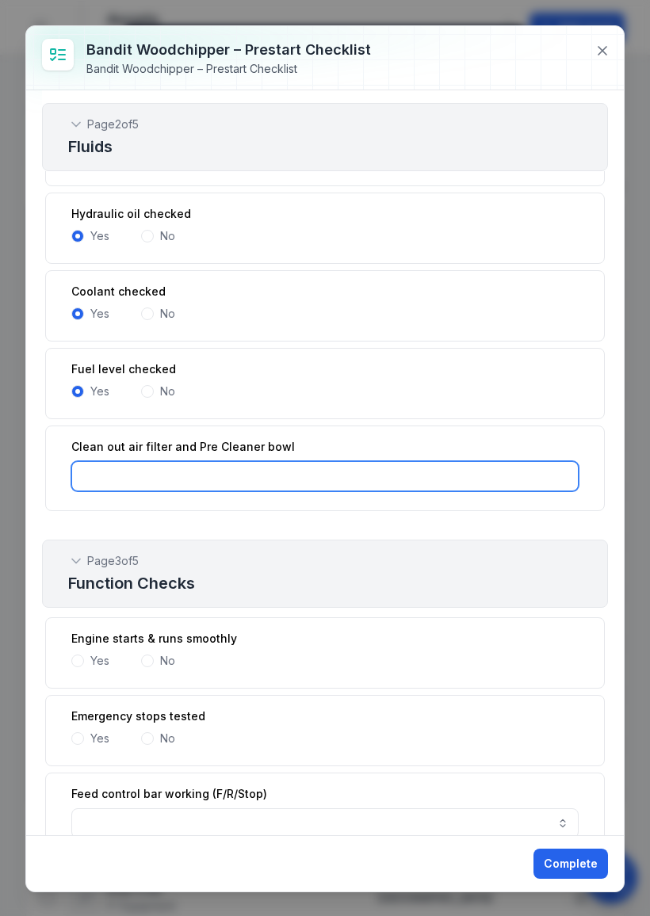
click at [258, 472] on input ":r7v:-form-item-label" at bounding box center [324, 476] width 507 height 30
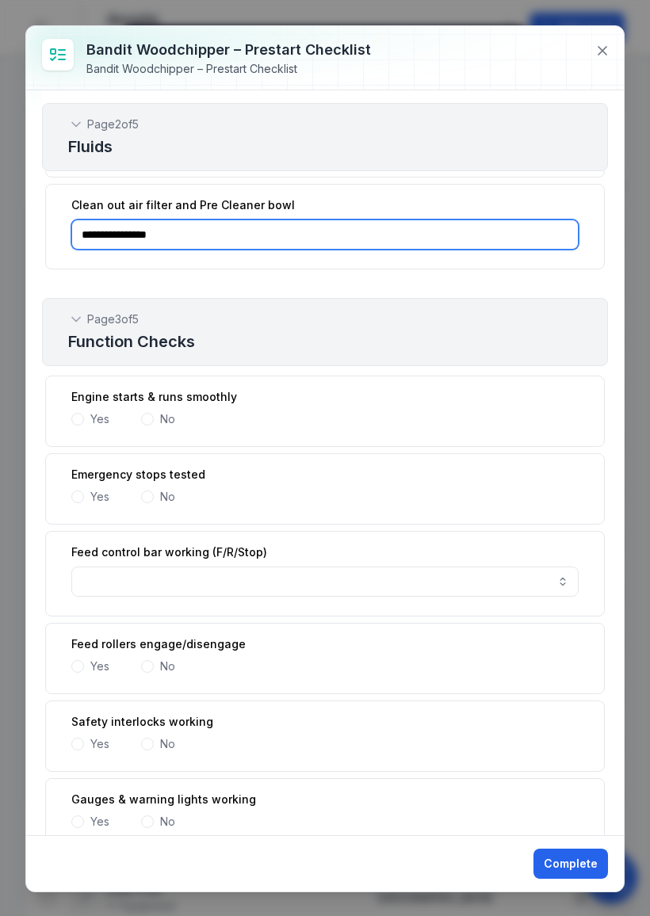
scroll to position [2608, 0]
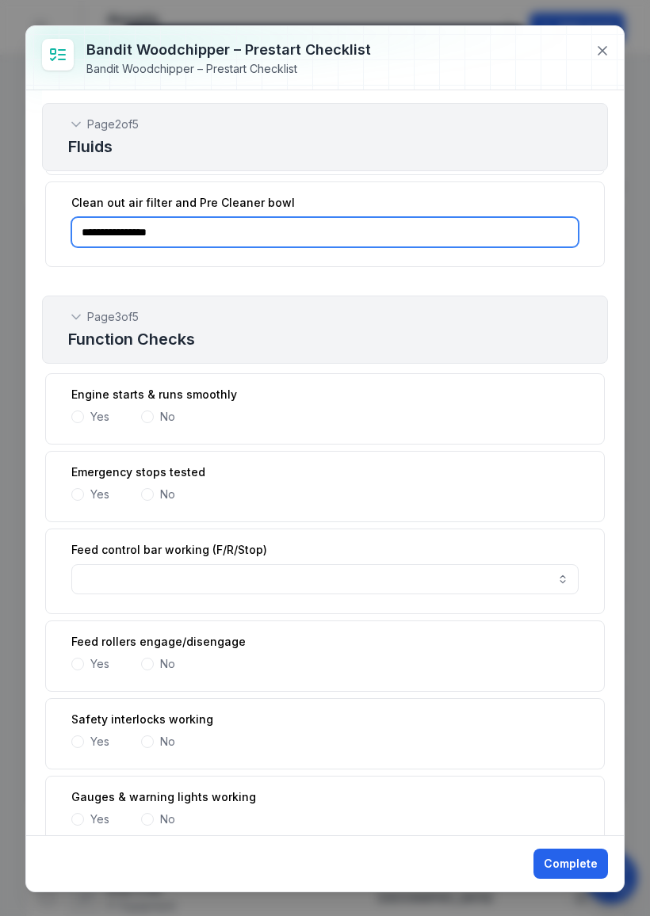
type input "**********"
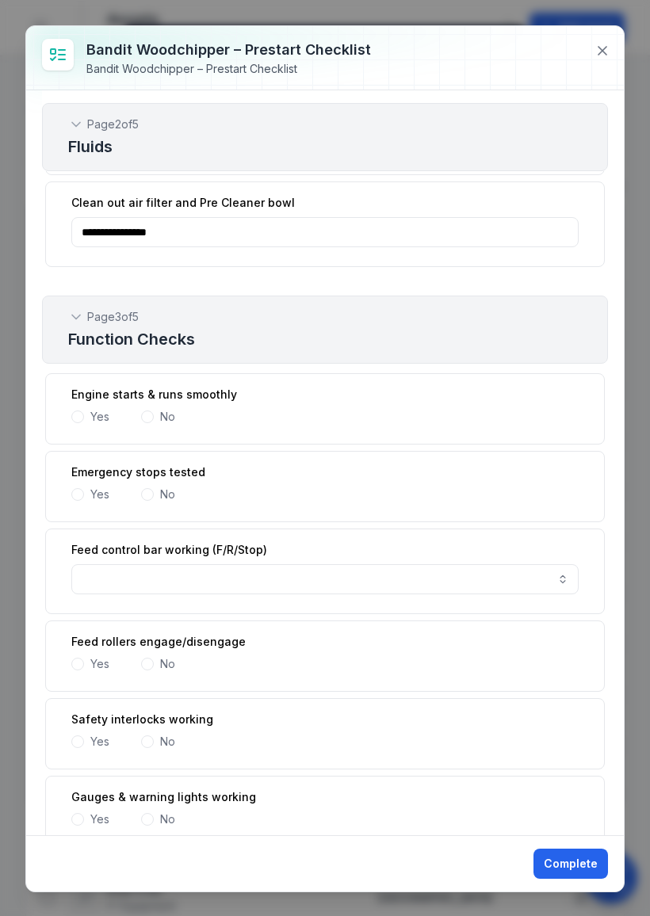
click at [96, 423] on label "Yes" at bounding box center [99, 417] width 19 height 16
click at [82, 495] on span at bounding box center [77, 494] width 13 height 13
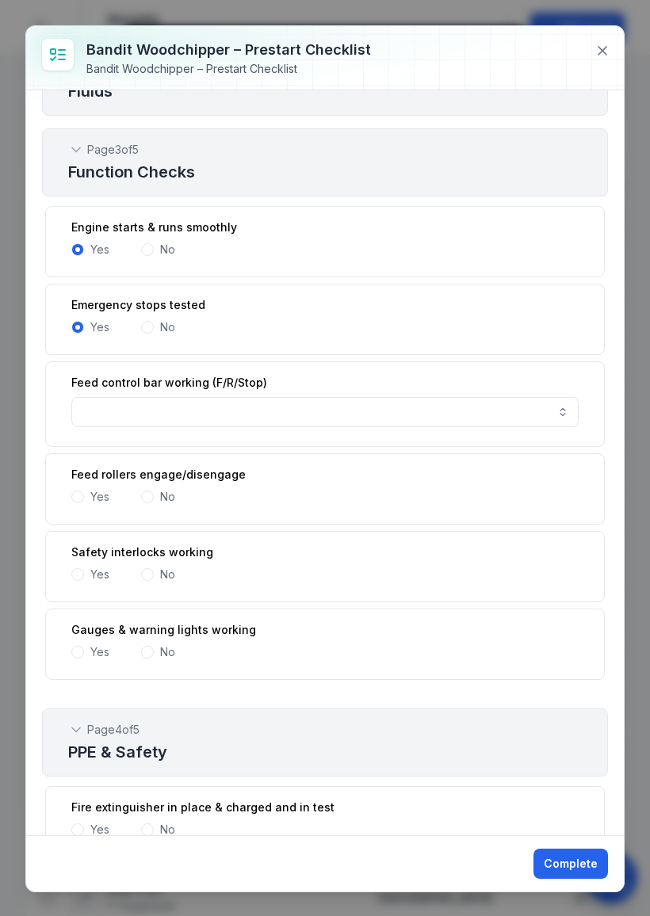
scroll to position [2778, 0]
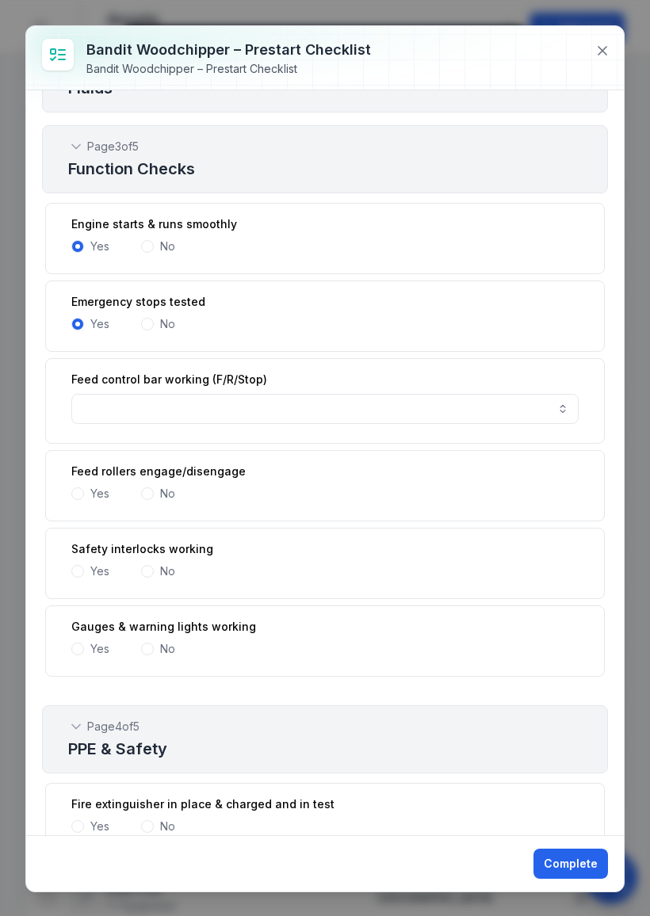
click at [86, 491] on div "Yes" at bounding box center [90, 494] width 38 height 16
click at [91, 497] on label "Yes" at bounding box center [99, 494] width 19 height 16
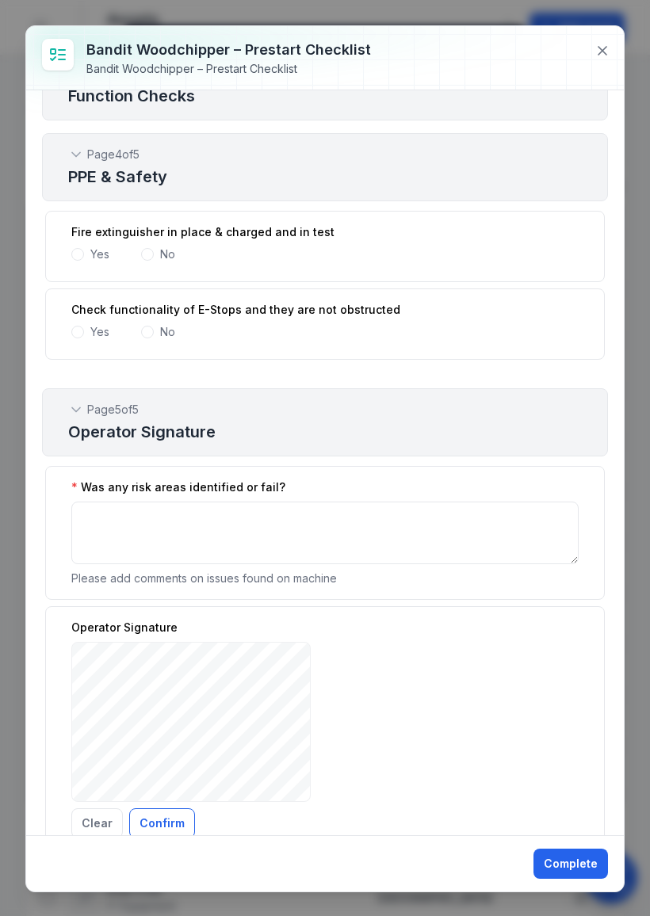
scroll to position [3352, 0]
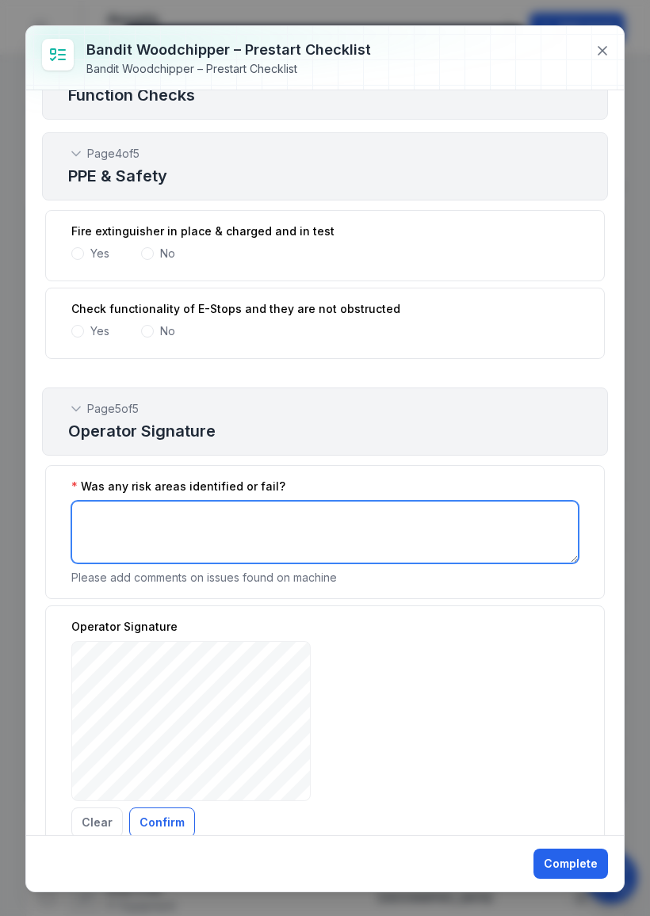
click at [184, 536] on textarea ":ra5:-form-item-label" at bounding box center [324, 532] width 507 height 63
type textarea "***"
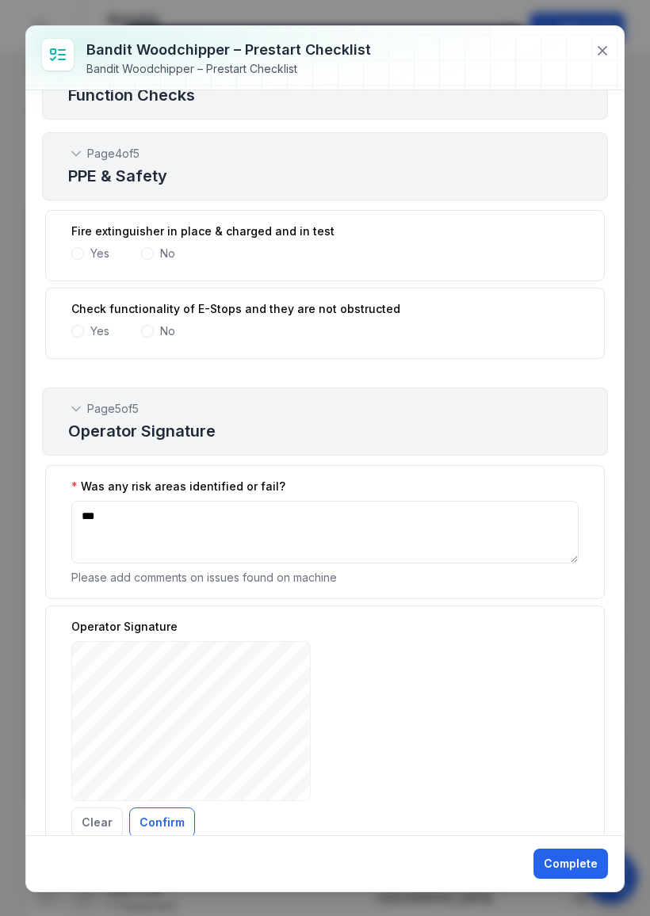
click at [512, 609] on div "Operator Signature ***** Clear Confirm" at bounding box center [325, 732] width 560 height 252
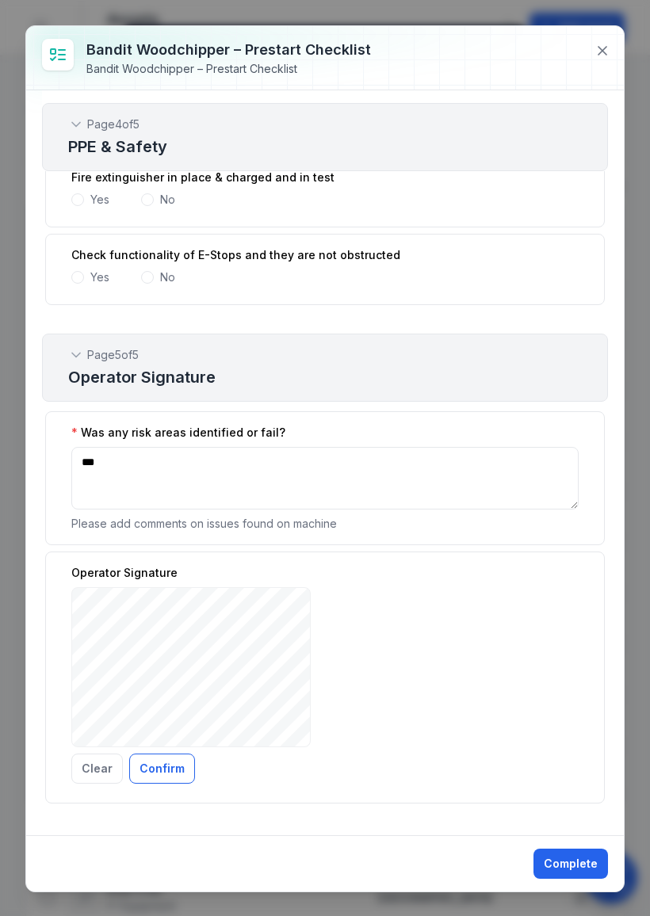
scroll to position [3405, 0]
click at [160, 761] on button "Confirm" at bounding box center [162, 769] width 66 height 30
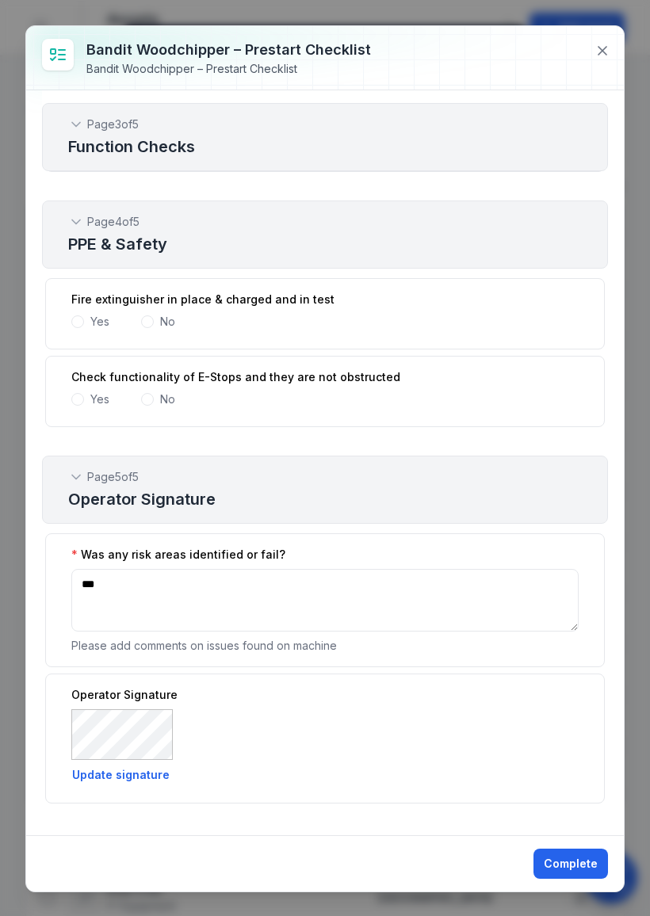
scroll to position [3283, 0]
click at [572, 863] on button "Complete" at bounding box center [570, 864] width 75 height 30
